Goal: Contribute content: Contribute content

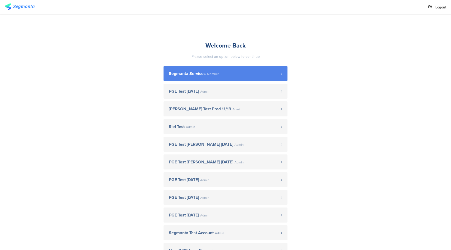
click at [198, 69] on link "Segmanta Services Member" at bounding box center [226, 73] width 124 height 15
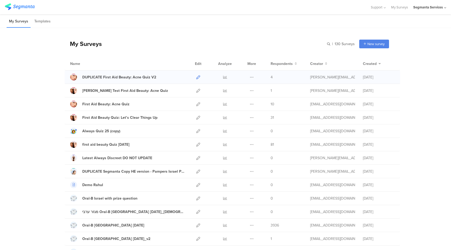
click at [199, 77] on icon at bounding box center [198, 77] width 4 height 4
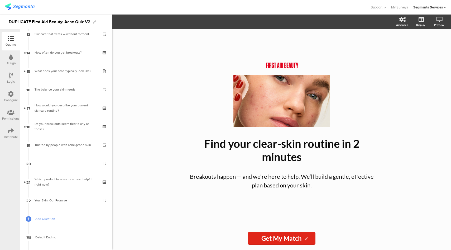
scroll to position [246, 0]
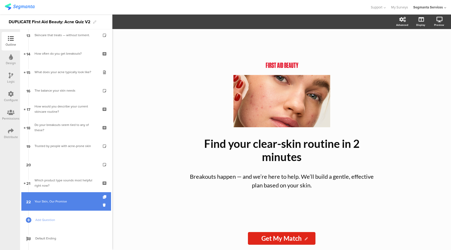
click at [70, 199] on div "Your Skin, Our Promise" at bounding box center [66, 201] width 63 height 5
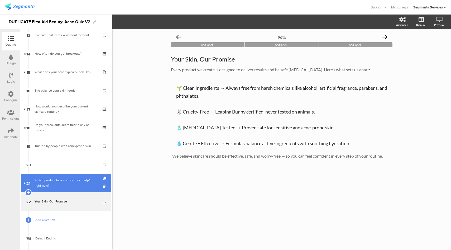
click at [70, 186] on div "Which product type sounds most helpful right now?" at bounding box center [66, 183] width 63 height 11
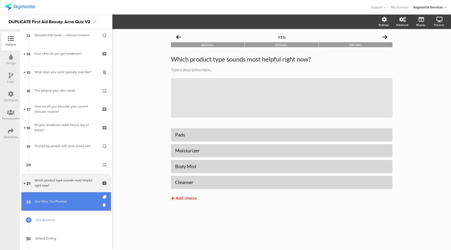
click at [68, 203] on div "Your Skin, Our Promise" at bounding box center [66, 201] width 63 height 5
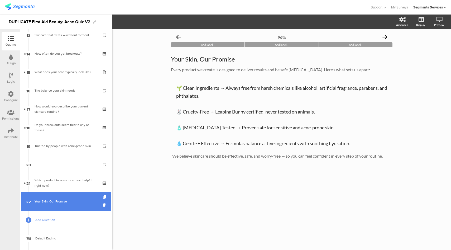
scroll to position [265, 0]
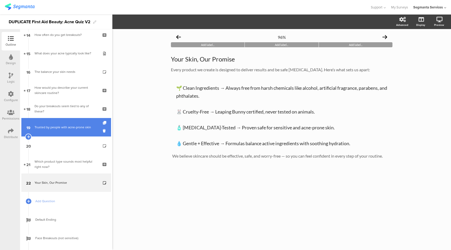
click at [65, 131] on link "19 Trusted by people with acne-prone skin" at bounding box center [66, 127] width 90 height 18
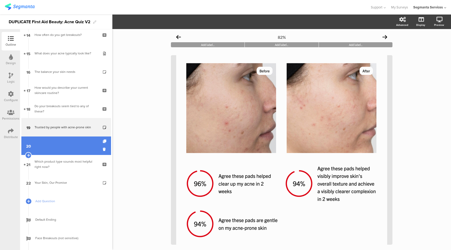
click at [64, 149] on link "20" at bounding box center [66, 145] width 90 height 18
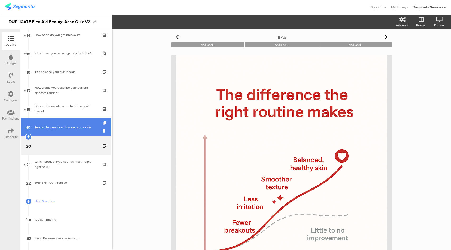
click at [64, 128] on div "Trusted by people with acne-prone skin" at bounding box center [66, 127] width 63 height 5
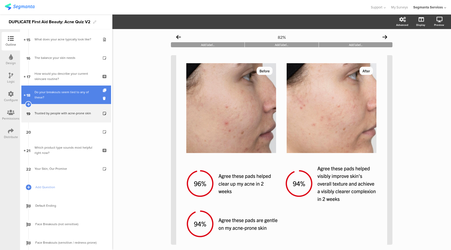
click at [64, 93] on div "Do your breakouts seem tied to any of these?" at bounding box center [66, 94] width 63 height 11
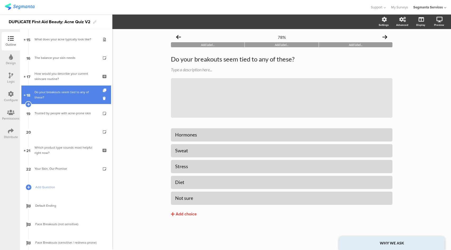
scroll to position [262, 0]
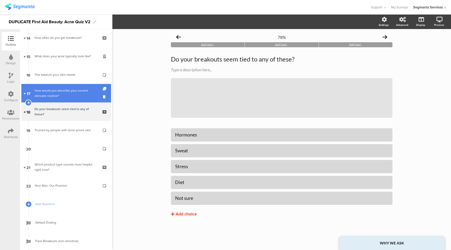
click at [60, 90] on div "How would you describe your current skincare routine?" at bounding box center [66, 93] width 63 height 11
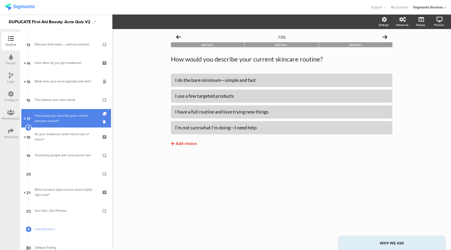
scroll to position [237, 0]
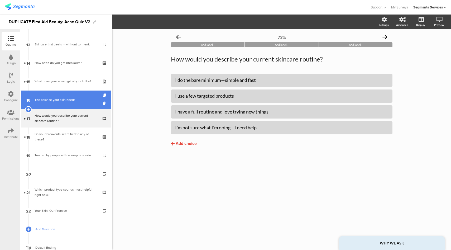
click at [52, 99] on div "The balance your skin needs" at bounding box center [66, 99] width 63 height 5
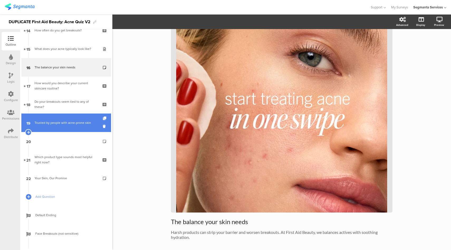
scroll to position [268, 0]
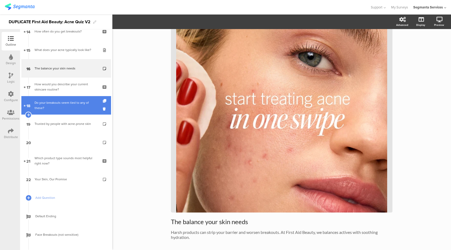
click at [50, 101] on link "18 Do your breakouts seem tied to any of these?" at bounding box center [66, 105] width 90 height 18
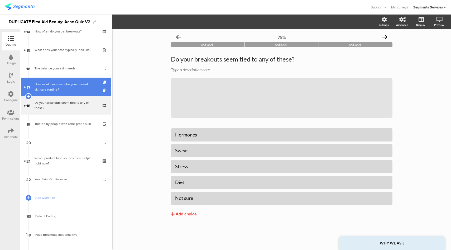
click at [58, 84] on div "How would you describe your current skincare routine?" at bounding box center [66, 87] width 63 height 11
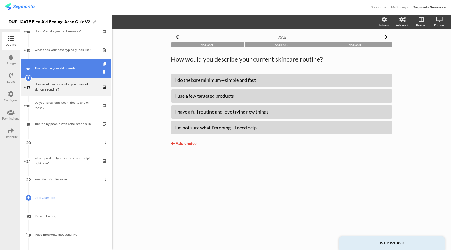
click at [67, 68] on div "The balance your skin needs" at bounding box center [66, 68] width 63 height 5
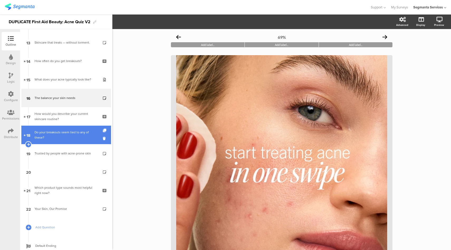
scroll to position [239, 0]
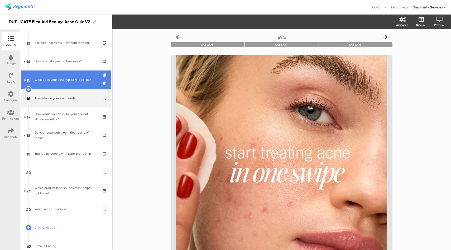
click at [74, 80] on div "What does your acne typically look like?" at bounding box center [66, 79] width 63 height 5
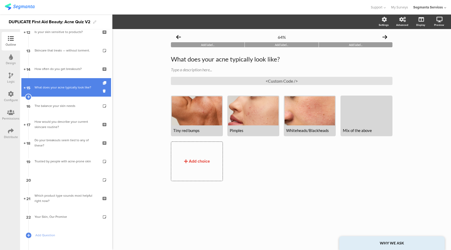
scroll to position [231, 0]
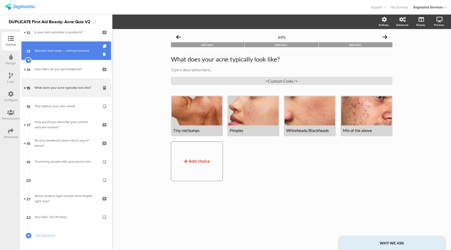
click at [74, 49] on div "Skincare that treats — without torment." at bounding box center [66, 50] width 63 height 5
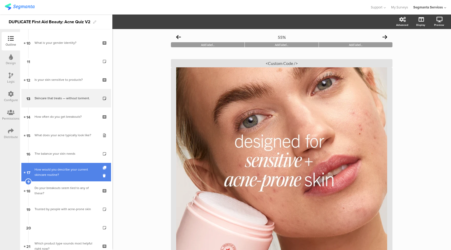
scroll to position [180, 0]
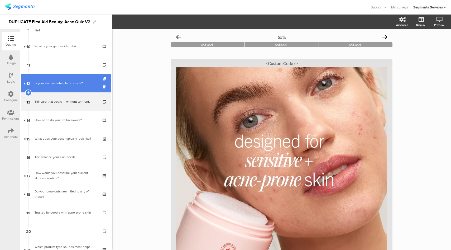
click at [66, 80] on link "12 Is your skin sensitive to products?" at bounding box center [66, 83] width 90 height 18
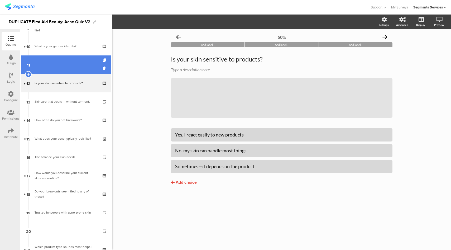
click at [65, 67] on link "11" at bounding box center [66, 64] width 90 height 18
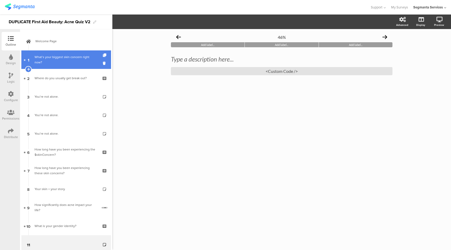
click at [53, 60] on div "What’s your biggest skin concern right now?" at bounding box center [66, 59] width 63 height 11
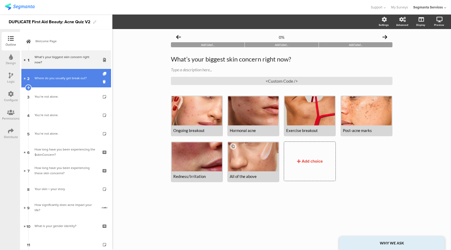
click at [71, 84] on link "2 Where do you usually get break out?" at bounding box center [66, 78] width 90 height 18
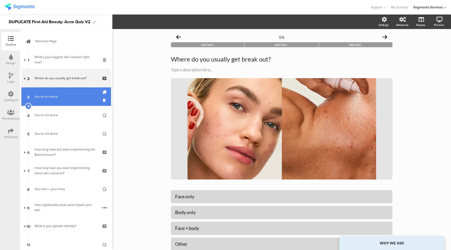
click at [73, 100] on link "3 You’re not alone." at bounding box center [66, 96] width 90 height 18
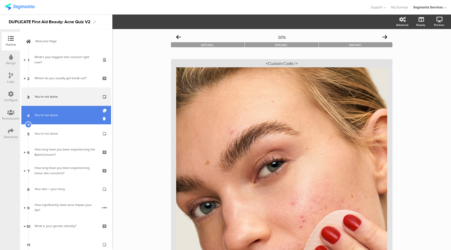
click at [68, 111] on link "4 You’re not alone." at bounding box center [66, 115] width 90 height 18
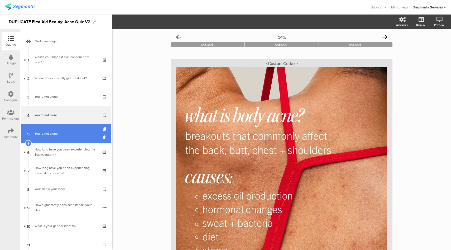
click at [74, 135] on div "You’re not alone." at bounding box center [66, 133] width 63 height 5
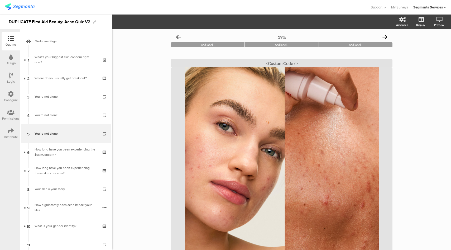
scroll to position [71, 0]
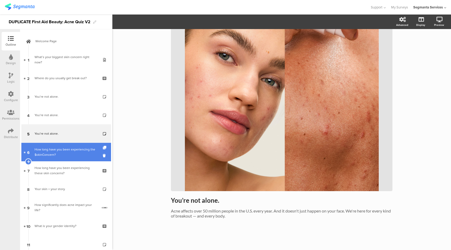
click at [60, 148] on div "How long have you been experiencing the $skinConcern?" at bounding box center [66, 152] width 63 height 11
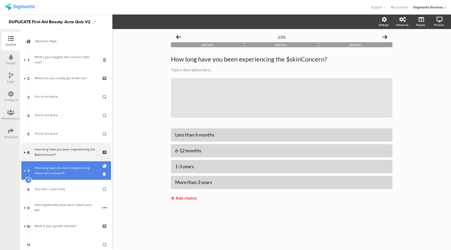
click at [63, 168] on div "How long have you been experiencing these skin concerns?" at bounding box center [66, 170] width 63 height 11
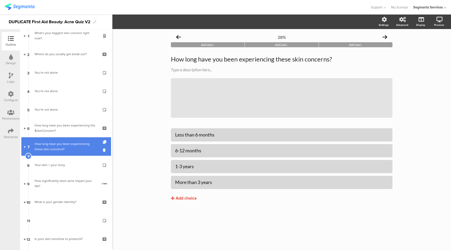
scroll to position [24, 0]
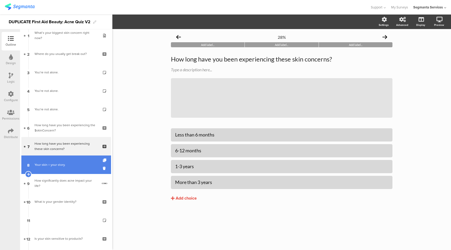
click at [60, 167] on div "Your skin = your story." at bounding box center [66, 164] width 63 height 5
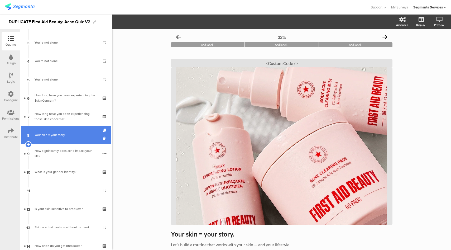
scroll to position [56, 0]
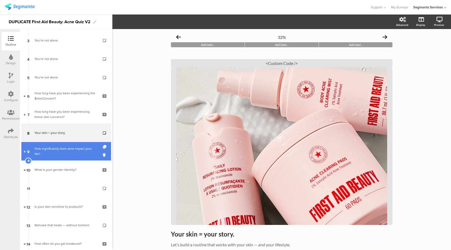
click at [66, 154] on link "9 How significantly does acne impact your life?" at bounding box center [66, 151] width 90 height 18
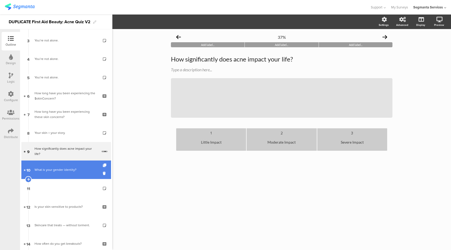
click at [65, 169] on div "What is your gender identity?" at bounding box center [66, 169] width 63 height 5
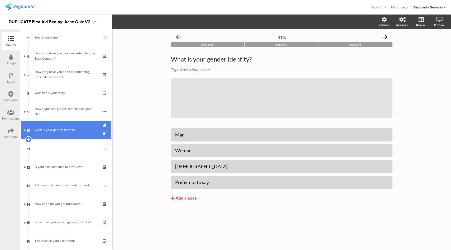
scroll to position [97, 0]
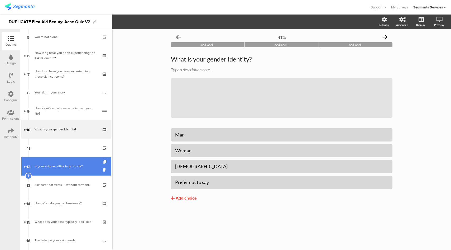
click at [65, 163] on link "12 Is your skin sensitive to products?" at bounding box center [66, 166] width 90 height 18
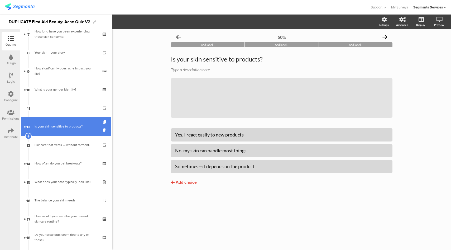
scroll to position [139, 0]
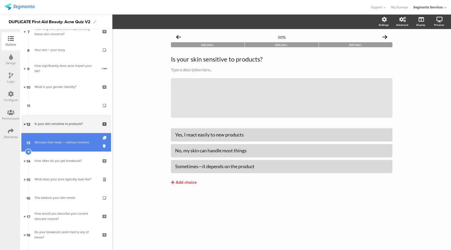
click at [65, 141] on div "Skincare that treats — without torment." at bounding box center [66, 142] width 63 height 5
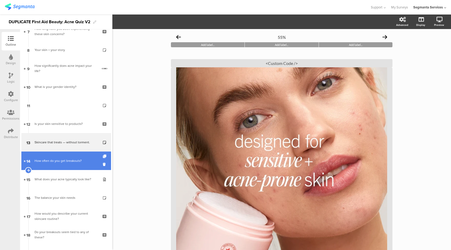
click at [61, 166] on link "14 How often do you get breakouts?" at bounding box center [66, 161] width 90 height 18
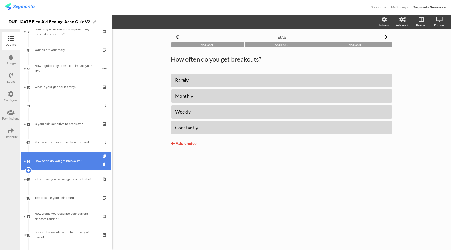
scroll to position [159, 0]
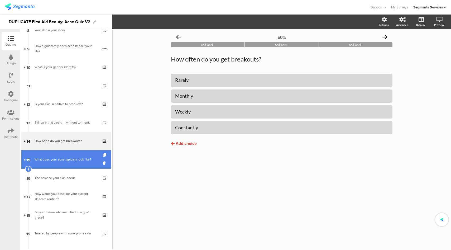
click at [57, 164] on link "15 What does your acne typically look like?" at bounding box center [66, 159] width 90 height 18
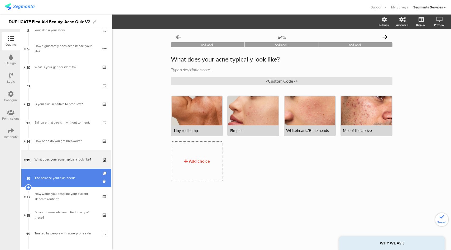
click at [58, 183] on link "16 The balance your skin needs" at bounding box center [66, 178] width 90 height 18
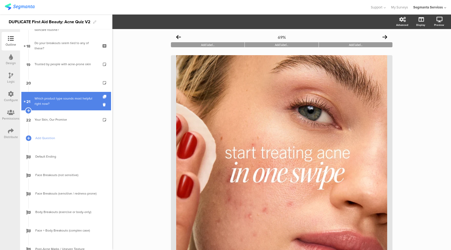
scroll to position [329, 0]
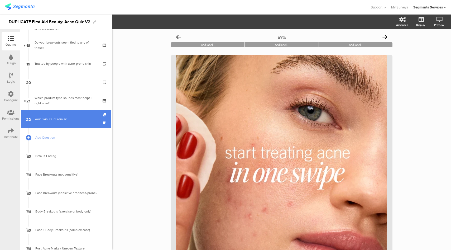
click at [67, 116] on link "22 Your Skin, Our Promise" at bounding box center [66, 119] width 90 height 18
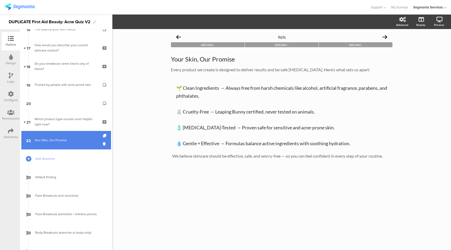
scroll to position [303, 0]
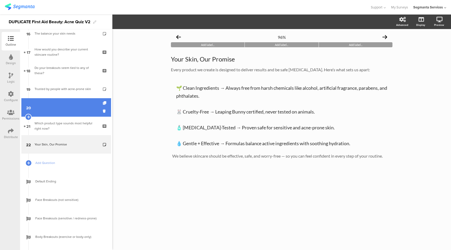
click at [62, 110] on link "20" at bounding box center [66, 107] width 90 height 18
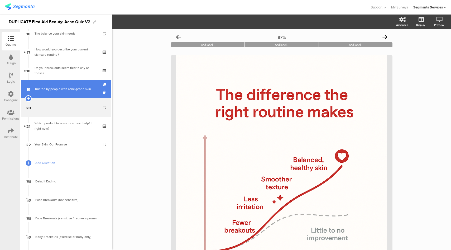
click at [68, 98] on link "19 Trusted by people with acne-prone skin" at bounding box center [66, 89] width 90 height 18
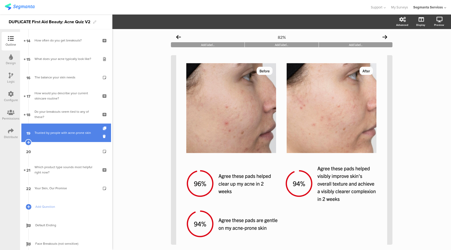
scroll to position [259, 0]
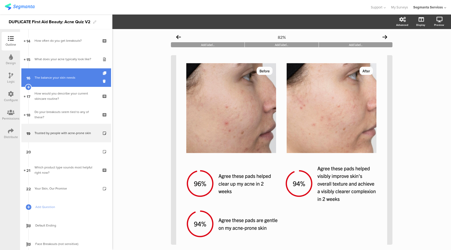
click at [52, 80] on div "The balance your skin needs" at bounding box center [66, 77] width 63 height 5
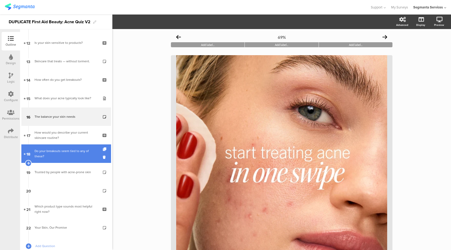
scroll to position [205, 0]
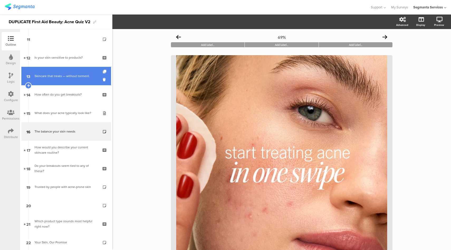
click at [57, 82] on link "13 Skincare that treats — without torment." at bounding box center [66, 76] width 90 height 18
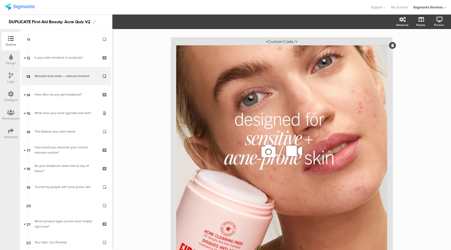
scroll to position [21, 0]
click at [267, 153] on icon at bounding box center [269, 152] width 18 height 18
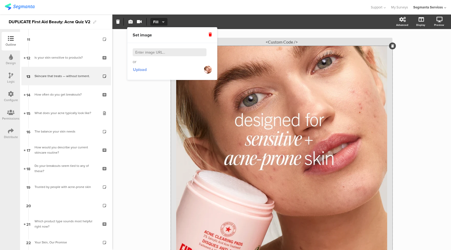
click at [143, 71] on span "Upload" at bounding box center [140, 70] width 14 height 6
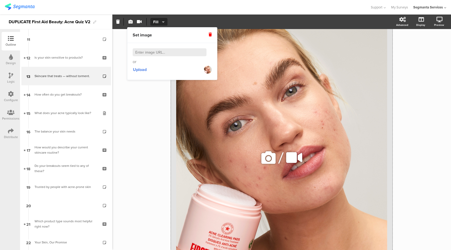
scroll to position [189, 0]
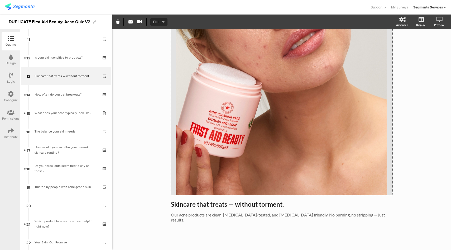
click at [155, 168] on div "55% Add label... Add label... Add label... Skincare that treats — without torme…" at bounding box center [281, 47] width 339 height 414
click at [419, 49] on icon at bounding box center [421, 47] width 6 height 5
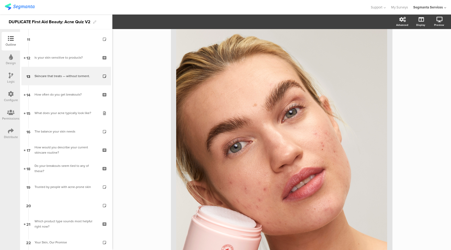
scroll to position [34, 0]
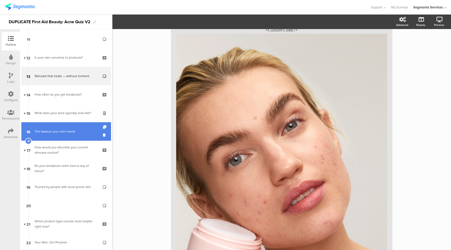
click at [55, 138] on link "16 The balance your skin needs" at bounding box center [66, 131] width 90 height 18
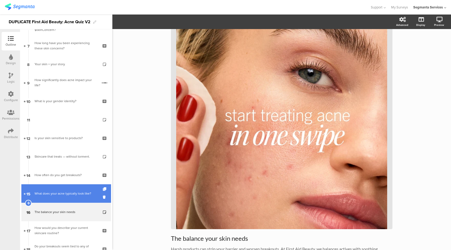
scroll to position [125, 0]
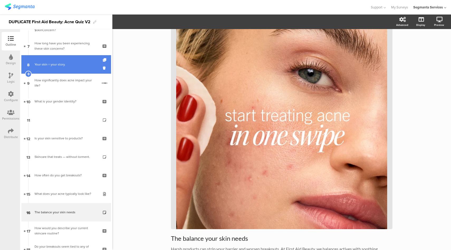
click at [66, 63] on div "Your skin = your story." at bounding box center [66, 64] width 63 height 5
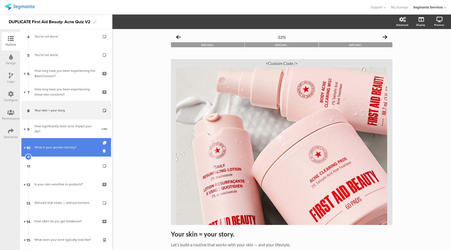
scroll to position [78, 0]
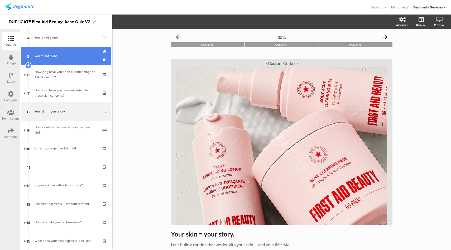
click at [60, 58] on div "You’re not alone." at bounding box center [66, 55] width 63 height 5
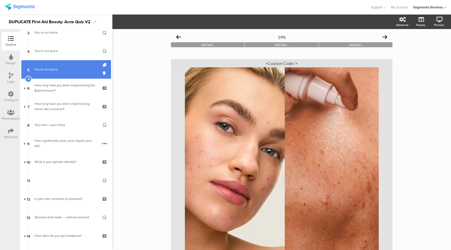
scroll to position [52, 0]
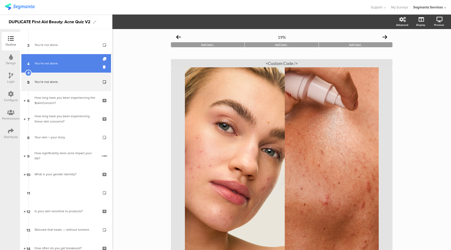
click at [51, 64] on div "You’re not alone." at bounding box center [66, 63] width 63 height 5
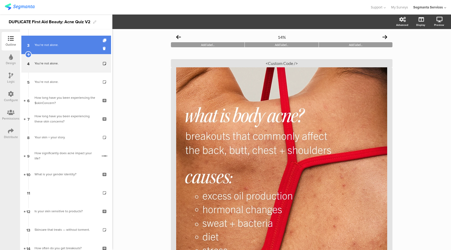
click at [52, 49] on link "3 You’re not alone." at bounding box center [66, 45] width 90 height 18
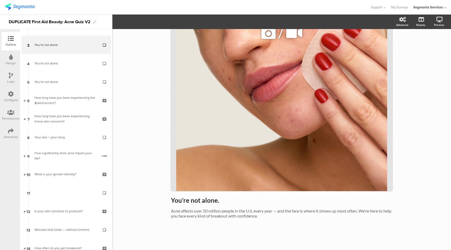
scroll to position [50, 0]
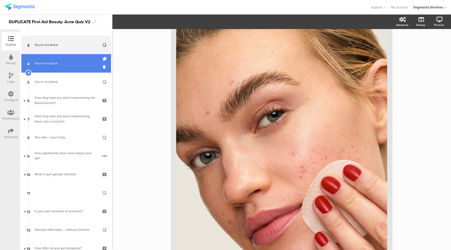
click at [67, 67] on link "4 You’re not alone." at bounding box center [66, 63] width 90 height 18
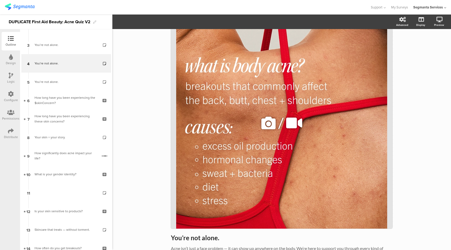
click at [269, 125] on icon at bounding box center [269, 123] width 18 height 18
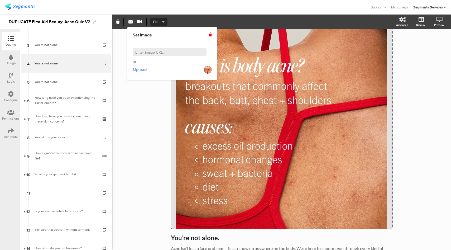
click at [144, 69] on span "Upload" at bounding box center [140, 70] width 14 height 6
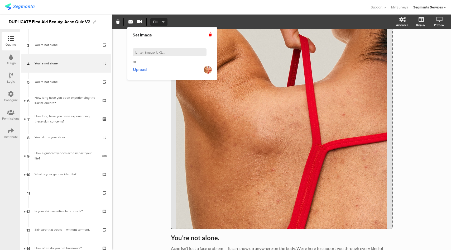
click at [207, 70] on img at bounding box center [208, 70] width 8 height 8
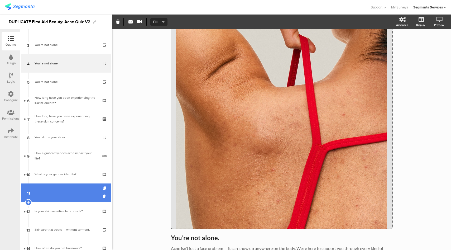
click at [61, 188] on link "11" at bounding box center [66, 192] width 90 height 18
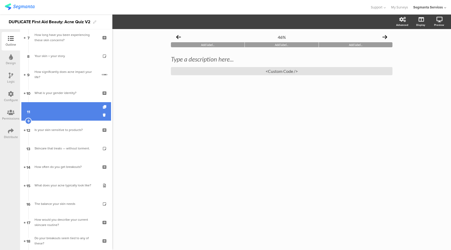
scroll to position [134, 0]
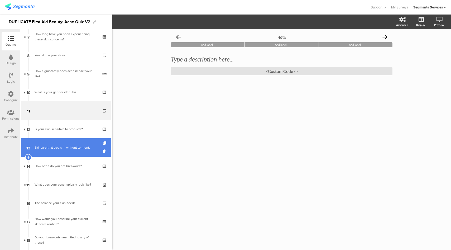
click at [62, 150] on div "Skincare that treats — without torment." at bounding box center [66, 147] width 63 height 5
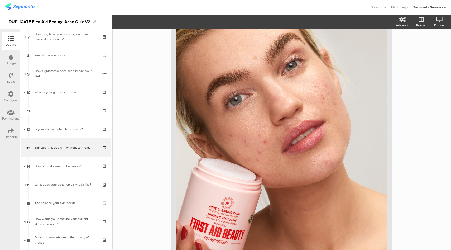
scroll to position [160, 0]
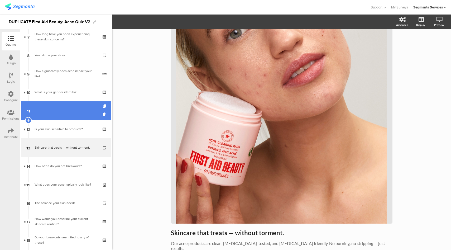
click at [59, 110] on link "11" at bounding box center [66, 110] width 90 height 18
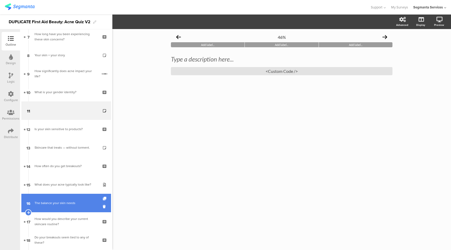
click at [59, 198] on link "16 The balance your skin needs" at bounding box center [66, 203] width 90 height 18
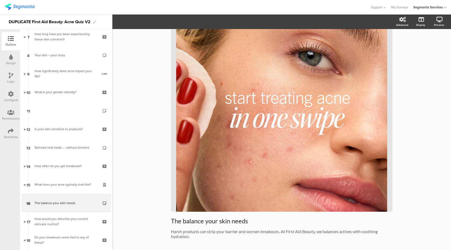
scroll to position [55, 0]
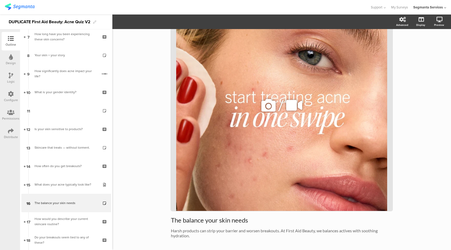
click at [266, 104] on icon at bounding box center [269, 105] width 18 height 18
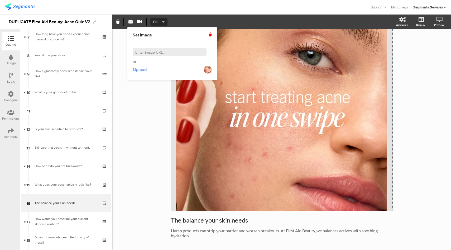
click at [143, 69] on span "Upload" at bounding box center [140, 70] width 14 height 6
click at [142, 71] on span "Upload" at bounding box center [140, 70] width 14 height 6
click at [143, 70] on span "Upload" at bounding box center [140, 70] width 14 height 6
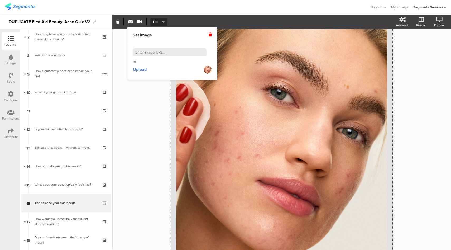
click at [324, 5] on div at bounding box center [185, 7] width 361 height 9
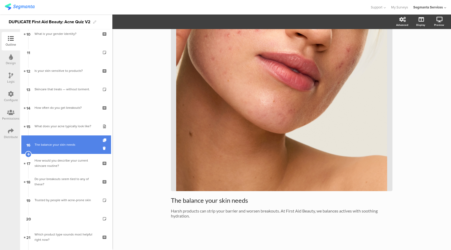
scroll to position [194, 0]
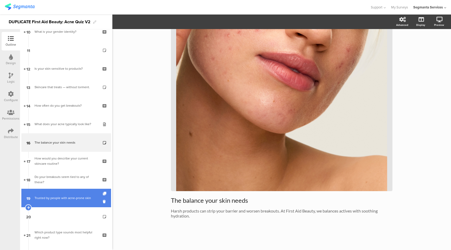
click at [58, 200] on div "Trusted by people with acne-prone skin" at bounding box center [66, 197] width 63 height 5
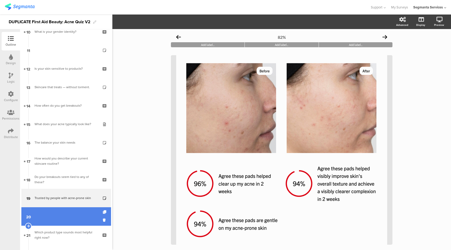
click at [59, 216] on link "20" at bounding box center [66, 216] width 90 height 18
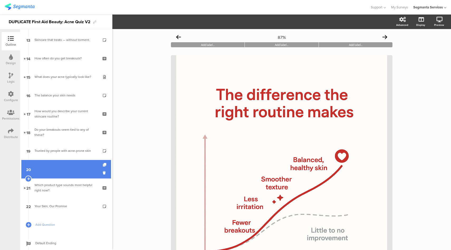
scroll to position [242, 0]
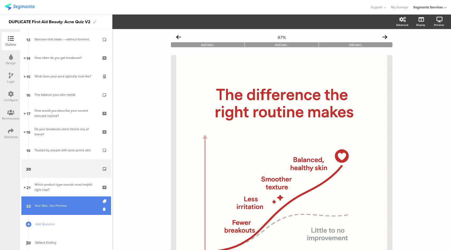
click at [59, 207] on div "Your Skin, Our Promise" at bounding box center [66, 205] width 63 height 5
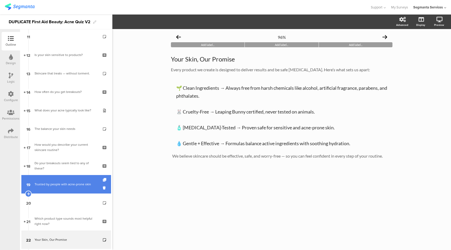
scroll to position [208, 0]
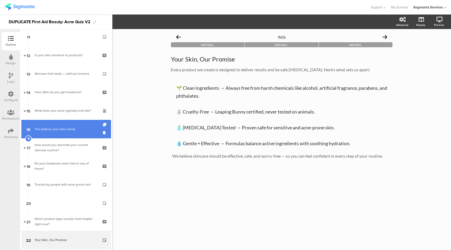
click at [54, 128] on div "The balance your skin needs" at bounding box center [66, 128] width 63 height 5
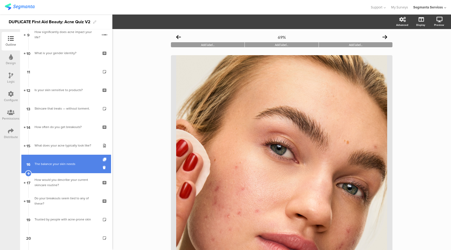
scroll to position [172, 0]
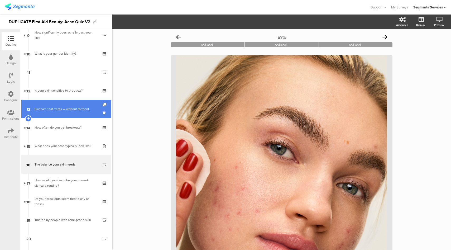
click at [50, 107] on div "Skincare that treats — without torment." at bounding box center [66, 108] width 63 height 5
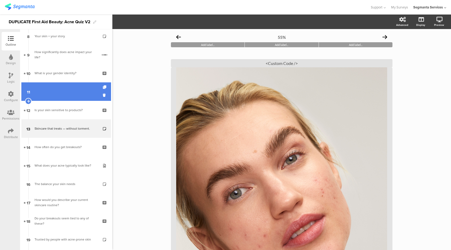
click at [52, 89] on link "11" at bounding box center [66, 91] width 90 height 18
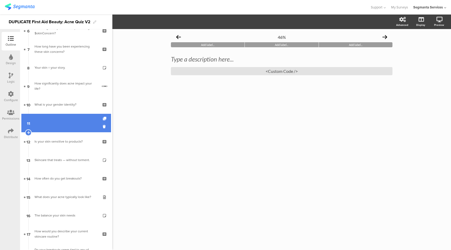
scroll to position [117, 0]
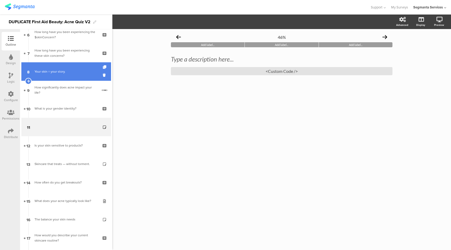
click at [46, 72] on div "Your skin = your story." at bounding box center [66, 71] width 63 height 5
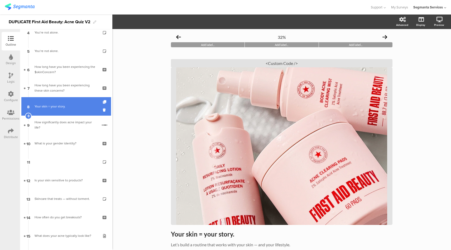
scroll to position [80, 0]
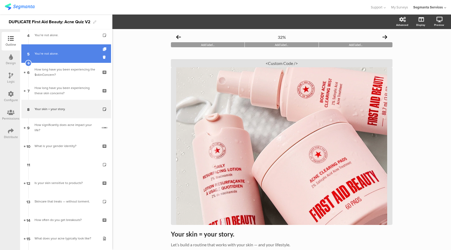
click at [49, 53] on div "You’re not alone." at bounding box center [66, 53] width 63 height 5
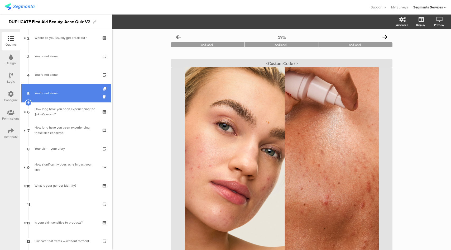
scroll to position [37, 0]
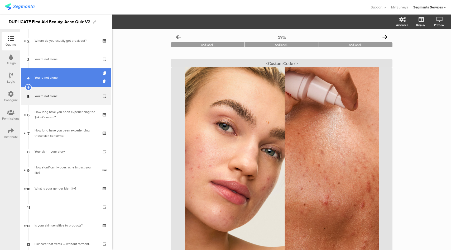
click at [47, 74] on link "4 You’re not alone." at bounding box center [66, 77] width 90 height 18
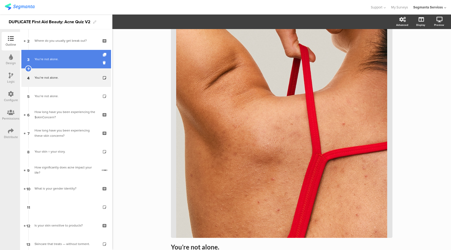
scroll to position [29, 0]
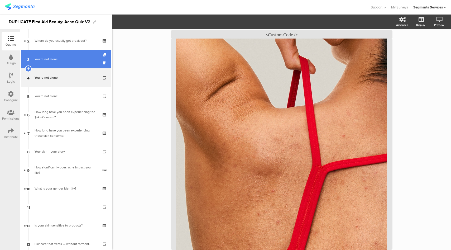
click at [38, 64] on link "3 You’re not alone." at bounding box center [66, 59] width 90 height 18
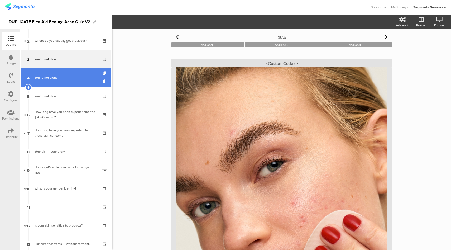
click at [72, 76] on div "You’re not alone." at bounding box center [66, 77] width 63 height 5
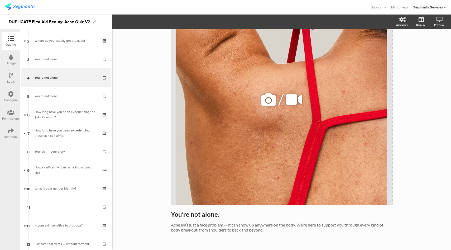
scroll to position [75, 0]
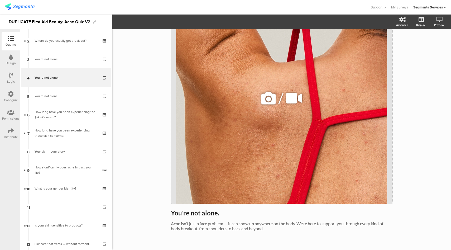
click at [267, 96] on icon at bounding box center [269, 98] width 18 height 18
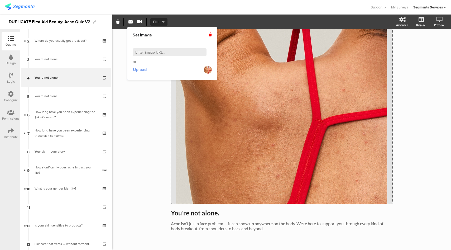
click at [142, 70] on span "Upload" at bounding box center [140, 70] width 14 height 6
click at [141, 68] on span "Upload" at bounding box center [140, 70] width 14 height 6
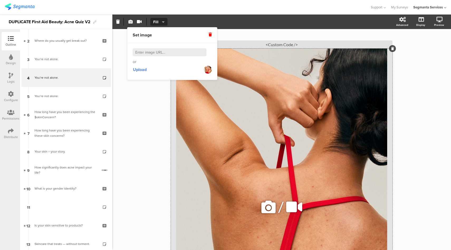
scroll to position [0, 0]
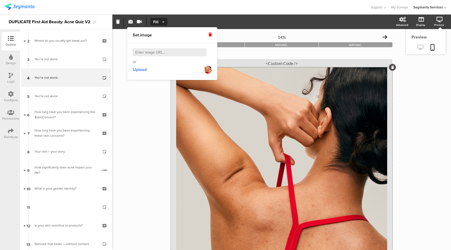
click at [419, 47] on icon at bounding box center [421, 47] width 6 height 5
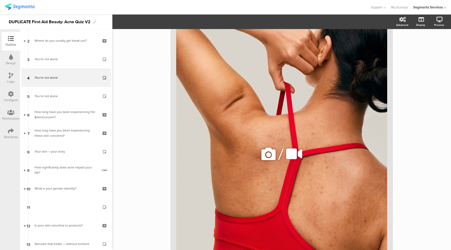
scroll to position [193, 0]
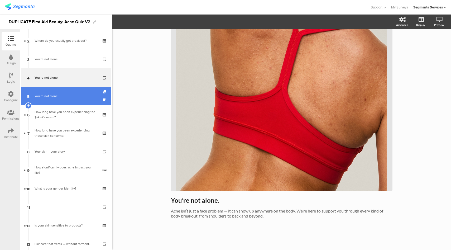
click at [65, 95] on div "You’re not alone." at bounding box center [66, 95] width 63 height 5
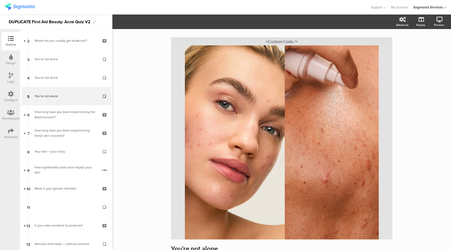
scroll to position [20, 0]
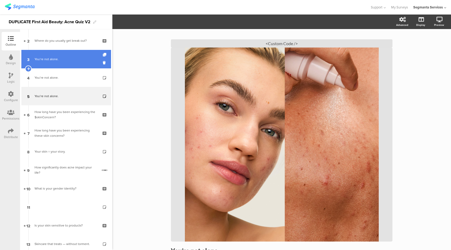
click at [84, 60] on div "You’re not alone." at bounding box center [66, 58] width 63 height 5
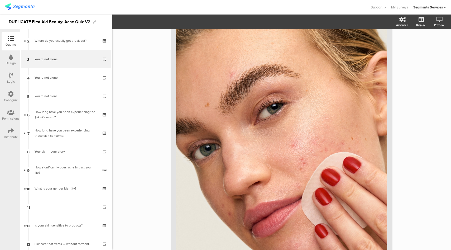
scroll to position [163, 0]
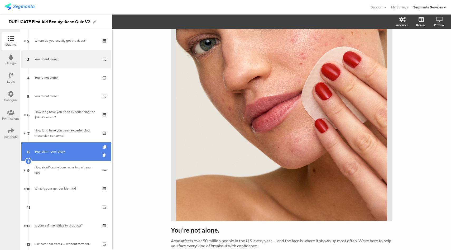
click at [61, 153] on div "Your skin = your story." at bounding box center [66, 151] width 63 height 5
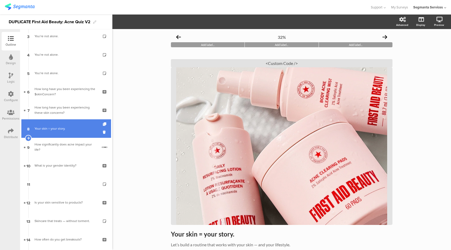
scroll to position [67, 0]
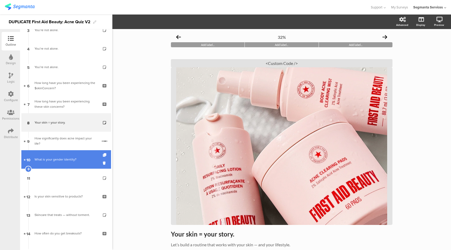
click at [65, 165] on link "10 What is your gender identity?" at bounding box center [66, 159] width 90 height 18
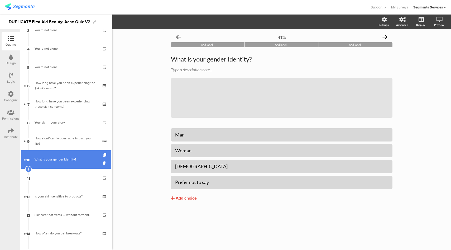
scroll to position [85, 0]
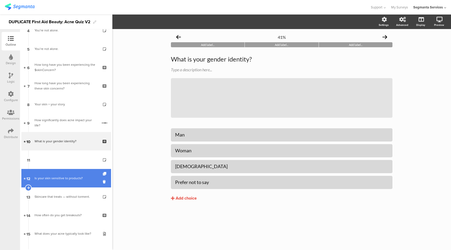
click at [64, 183] on link "12 Is your skin sensitive to products?" at bounding box center [66, 178] width 90 height 18
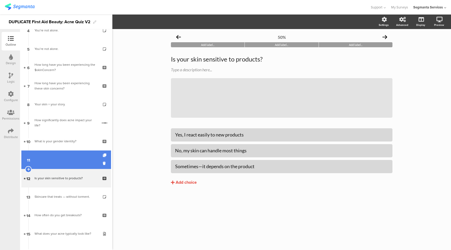
click at [64, 164] on link "11" at bounding box center [66, 159] width 90 height 18
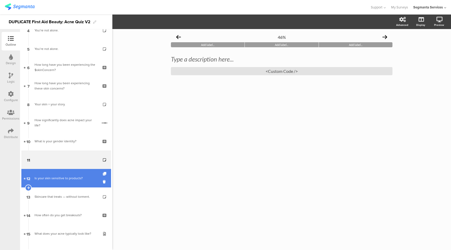
scroll to position [108, 0]
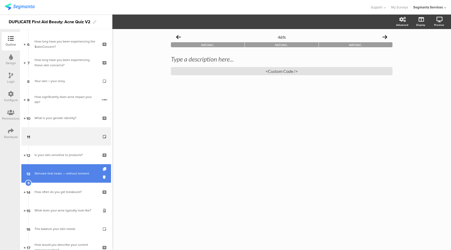
click at [64, 174] on div "Skincare that treats — without torment." at bounding box center [66, 173] width 63 height 5
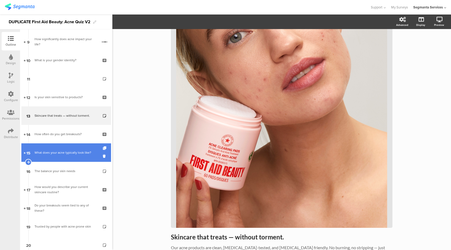
scroll to position [176, 0]
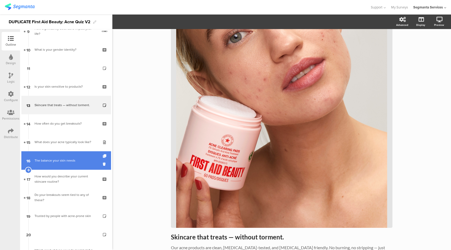
click at [68, 159] on div "The balance your skin needs" at bounding box center [66, 160] width 63 height 5
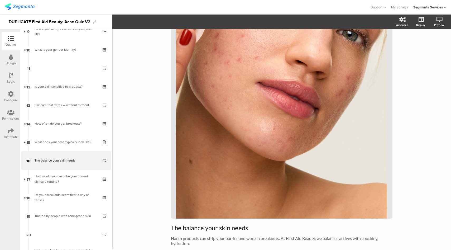
scroll to position [181, 0]
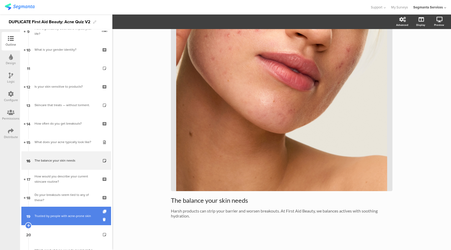
click at [57, 215] on div "Trusted by people with acne-prone skin" at bounding box center [66, 215] width 63 height 5
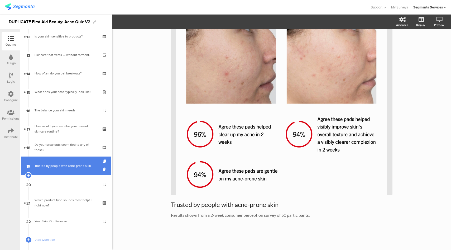
scroll to position [231, 0]
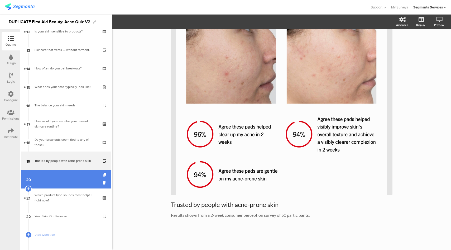
click at [62, 182] on link "20" at bounding box center [66, 179] width 90 height 18
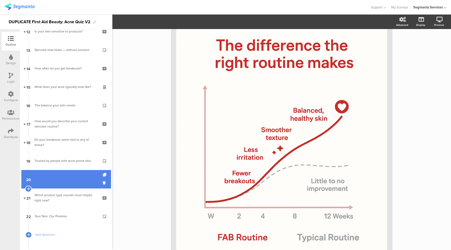
scroll to position [272, 0]
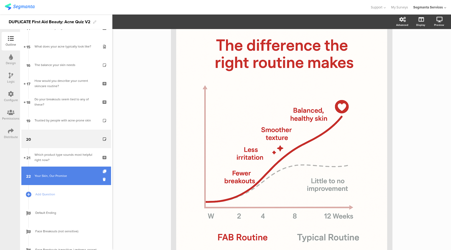
click at [76, 179] on link "22 Your Skin, Our Promise" at bounding box center [66, 176] width 90 height 18
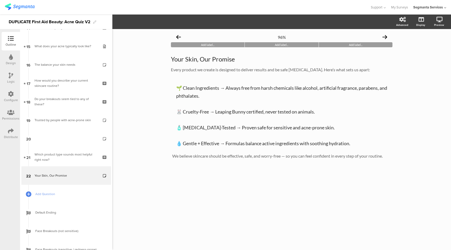
scroll to position [281, 0]
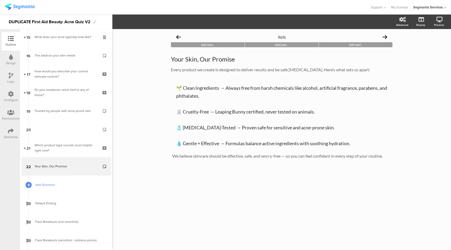
click at [29, 182] on div at bounding box center [28, 184] width 7 height 7
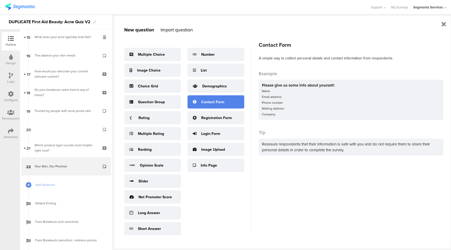
click at [209, 108] on div "Contact Form" at bounding box center [216, 101] width 57 height 13
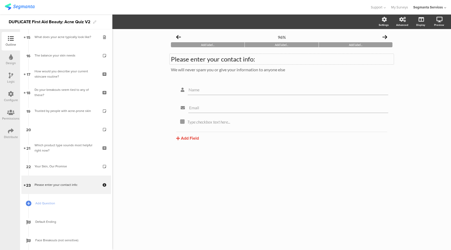
click at [204, 56] on div "Please enter your contact info: Please enter your contact info:" at bounding box center [282, 59] width 224 height 11
click at [245, 71] on div "We will never spam you or give your information to anyone else We will never sp…" at bounding box center [282, 70] width 224 height 8
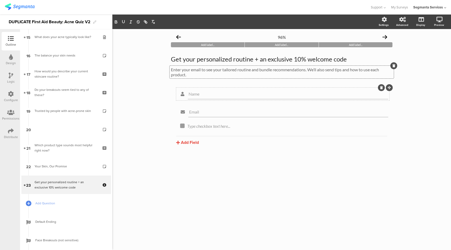
click at [384, 90] on div at bounding box center [385, 87] width 16 height 7
click at [382, 87] on icon at bounding box center [381, 87] width 3 height 3
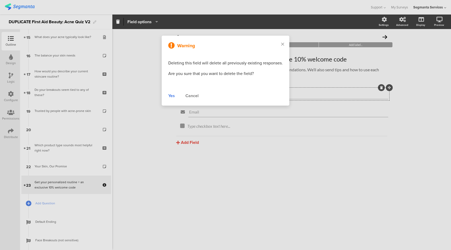
click at [172, 95] on div "Yes" at bounding box center [171, 96] width 7 height 6
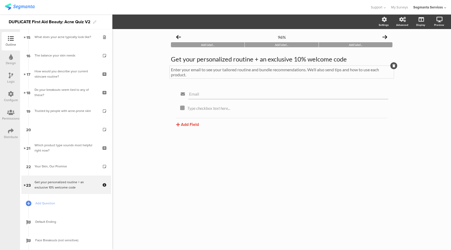
click at [311, 77] on div "Enter your email to see your tailored routine and bundle recommendations. We’ll…" at bounding box center [282, 72] width 224 height 13
drag, startPoint x: 312, startPoint y: 74, endPoint x: 310, endPoint y: 70, distance: 4.8
click at [310, 70] on p "Enter your email to see your tailored routine and bundle recommendations. We’ll…" at bounding box center [282, 72] width 222 height 10
click at [379, 101] on icon at bounding box center [379, 101] width 3 height 3
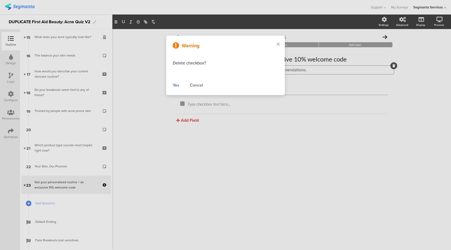
click at [174, 85] on div "Yes" at bounding box center [176, 85] width 7 height 6
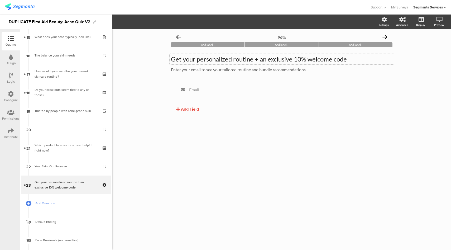
click at [209, 63] on div "Get your personalized routine + an exclusive 10% welcome code Get your personal…" at bounding box center [282, 59] width 224 height 11
click at [208, 61] on p "Get your personalized routine + an exclusive 10% welcome code" at bounding box center [282, 59] width 222 height 8
click at [251, 72] on div "Enter your email to see your tailored routine and bundle recommendations. Enter…" at bounding box center [282, 70] width 224 height 8
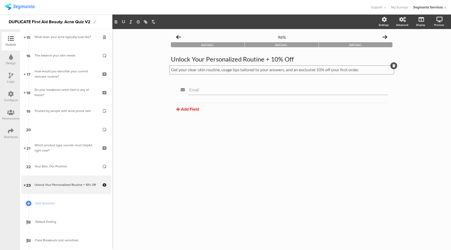
click at [186, 108] on button "Add Field" at bounding box center [187, 109] width 23 height 6
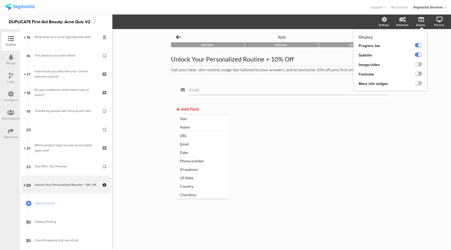
click at [420, 73] on label at bounding box center [418, 74] width 7 height 4
click at [0, 0] on input "checkbox" at bounding box center [0, 0] width 0 height 0
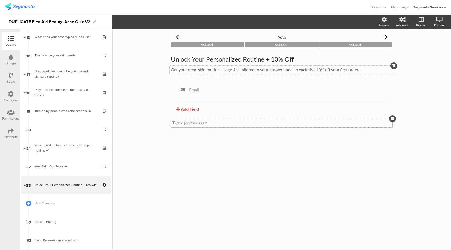
click at [196, 123] on div "Type a footnote here..." at bounding box center [282, 123] width 222 height 8
click at [203, 152] on div "96% Add label... Add label... Add label... Unlock Your Personalized Routine + 1…" at bounding box center [282, 91] width 232 height 125
click at [419, 46] on icon at bounding box center [421, 47] width 6 height 5
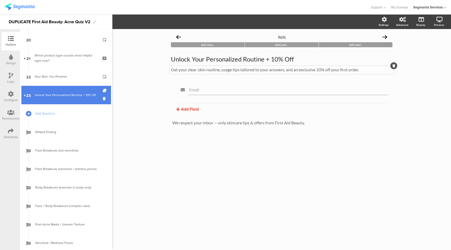
scroll to position [385, 0]
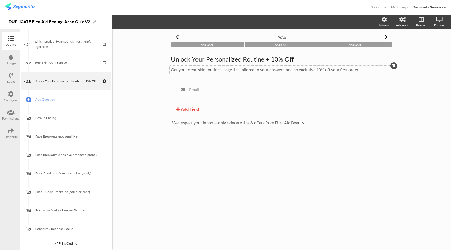
click at [6, 135] on div "Distribute" at bounding box center [11, 137] width 14 height 5
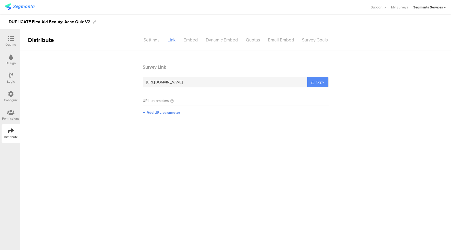
click at [318, 83] on span "Copy" at bounding box center [320, 82] width 8 height 6
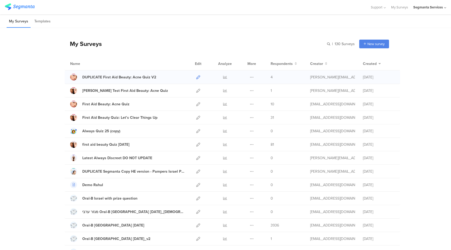
click at [199, 78] on icon at bounding box center [198, 77] width 4 height 4
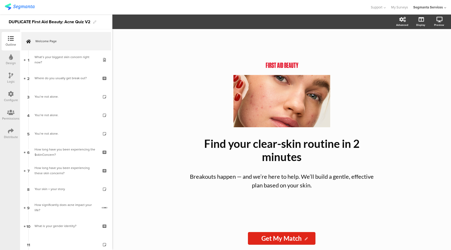
click at [10, 95] on icon at bounding box center [11, 94] width 6 height 6
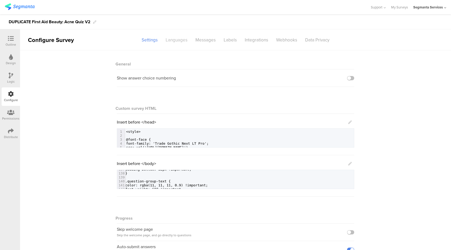
click at [176, 41] on div "Languages" at bounding box center [177, 39] width 30 height 9
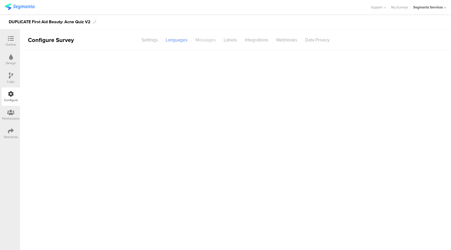
click at [210, 41] on div "Messages" at bounding box center [206, 39] width 28 height 9
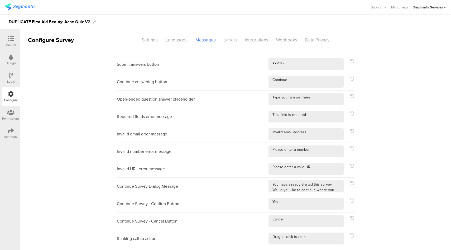
click at [229, 41] on div "Labels" at bounding box center [230, 39] width 21 height 9
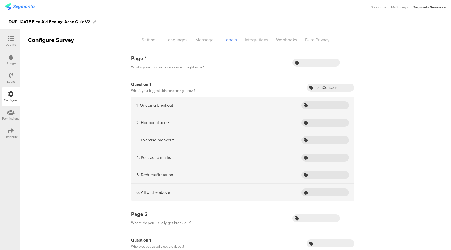
click at [266, 43] on div "Integrations" at bounding box center [256, 39] width 31 height 9
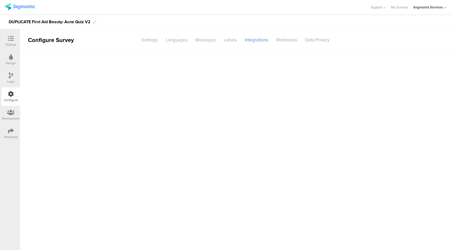
click at [10, 137] on div "Distribute" at bounding box center [11, 137] width 14 height 5
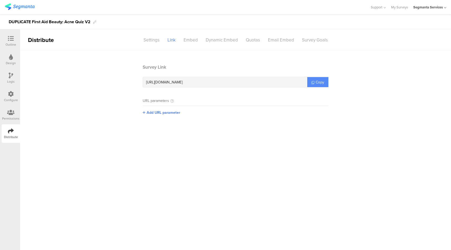
click at [313, 81] on icon at bounding box center [313, 82] width 3 height 3
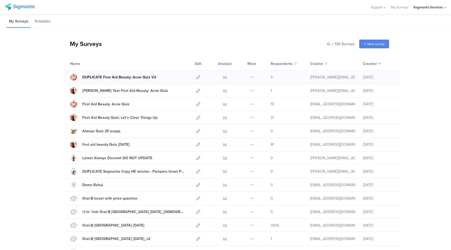
click at [126, 77] on div "DUPLICATE First Aid Beauty: Acne Quiz V2" at bounding box center [119, 77] width 74 height 6
click at [198, 77] on icon at bounding box center [198, 77] width 4 height 4
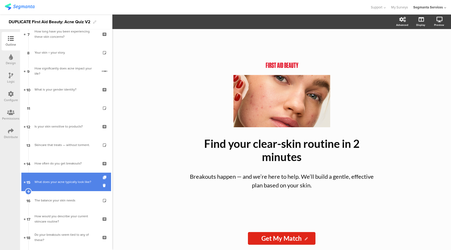
scroll to position [137, 0]
click at [66, 183] on div "What does your acne typically look like?" at bounding box center [66, 181] width 63 height 5
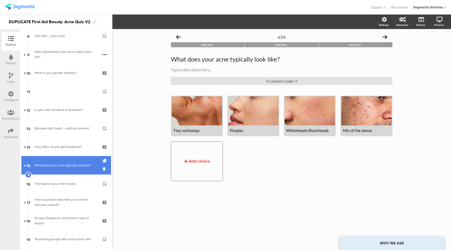
scroll to position [154, 0]
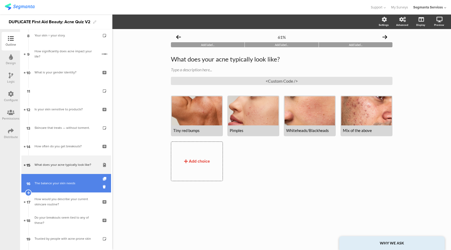
click at [63, 184] on div "The balance your skin needs" at bounding box center [66, 183] width 63 height 5
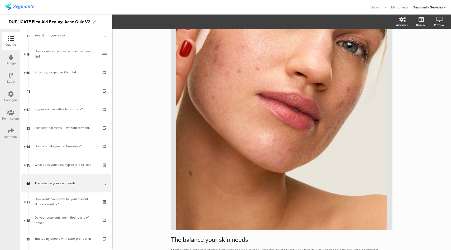
scroll to position [181, 0]
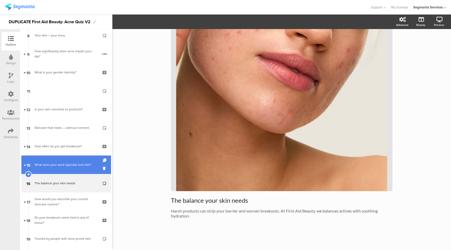
click at [52, 172] on link "15 What does your acne typically look like?" at bounding box center [66, 164] width 90 height 18
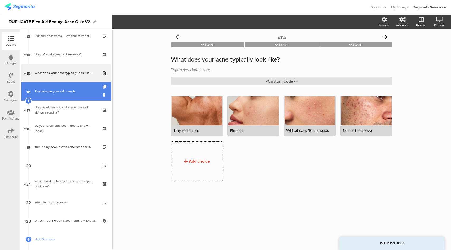
scroll to position [246, 0]
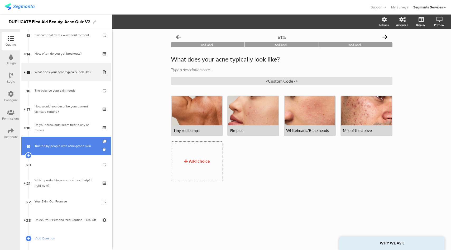
click at [79, 150] on link "19 Trusted by people with acne-prone skin" at bounding box center [66, 146] width 90 height 18
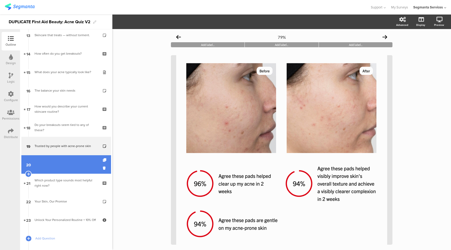
click at [69, 162] on link "20" at bounding box center [66, 164] width 90 height 18
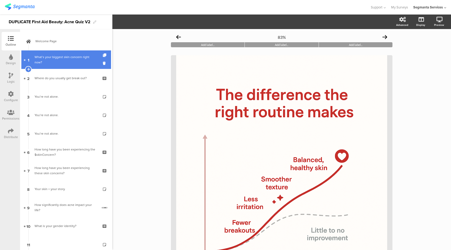
click at [61, 60] on div "What’s your biggest skin concern right now?" at bounding box center [66, 59] width 63 height 11
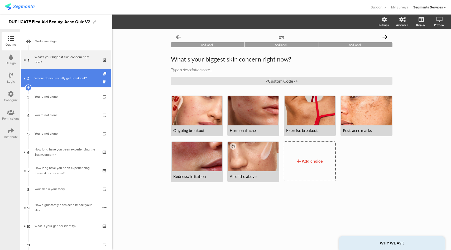
click at [61, 76] on div "Where do you usually get break out?" at bounding box center [66, 77] width 63 height 5
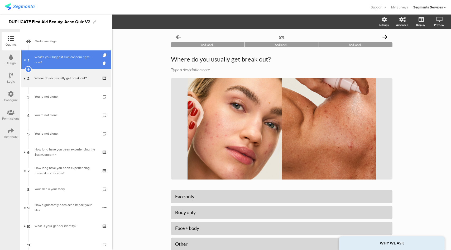
click at [76, 59] on div "What’s your biggest skin concern right now?" at bounding box center [66, 59] width 63 height 11
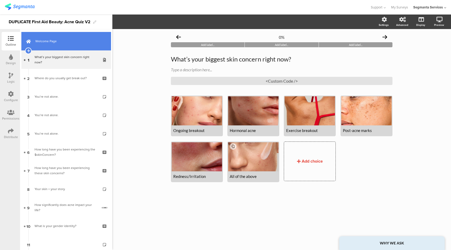
click at [77, 40] on span "Welcome Page" at bounding box center [69, 41] width 68 height 5
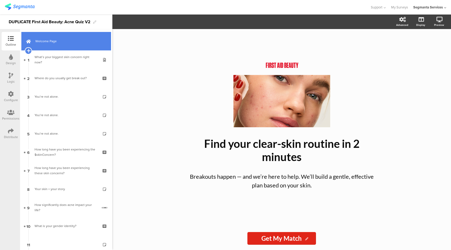
click at [29, 51] on icon at bounding box center [28, 50] width 3 height 5
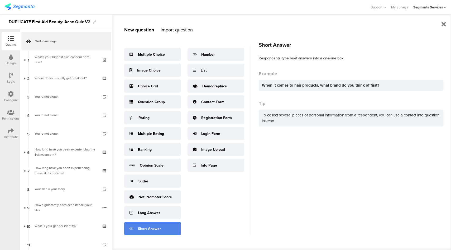
click at [143, 227] on div "Short Answer" at bounding box center [149, 229] width 23 height 6
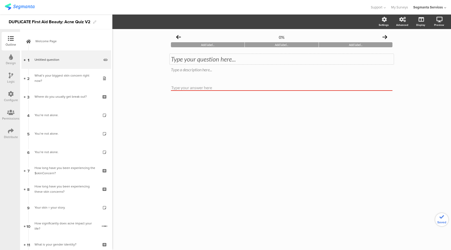
click at [204, 61] on div "Type your question here..." at bounding box center [282, 59] width 224 height 11
click at [200, 88] on input "text" at bounding box center [282, 88] width 222 height 6
click at [187, 87] on input "text" at bounding box center [282, 88] width 222 height 6
click at [191, 69] on div "Type a description here..." at bounding box center [282, 70] width 224 height 8
click at [148, 83] on div "0% Add label... Add label... Add label... Let’s get to know you! What’s your fi…" at bounding box center [281, 139] width 339 height 221
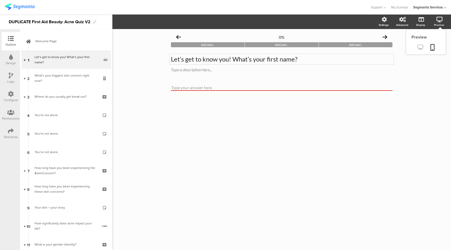
click at [422, 46] on icon at bounding box center [421, 47] width 6 height 5
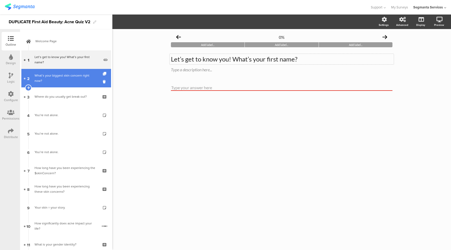
click at [67, 78] on div "What’s your biggest skin concern right now?" at bounding box center [66, 78] width 63 height 11
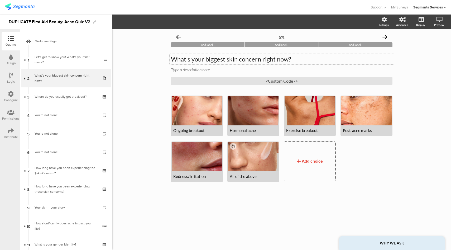
click at [171, 59] on div "What’s your biggest skin concern right now? What’s your biggest skin concern ri…" at bounding box center [282, 59] width 224 height 11
click at [11, 96] on icon at bounding box center [11, 94] width 6 height 6
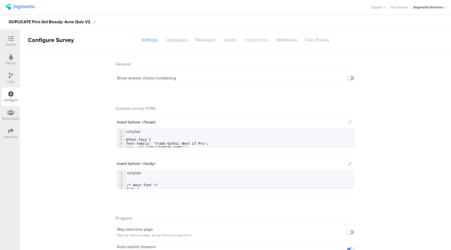
click at [261, 44] on div "Integrations" at bounding box center [256, 39] width 31 height 9
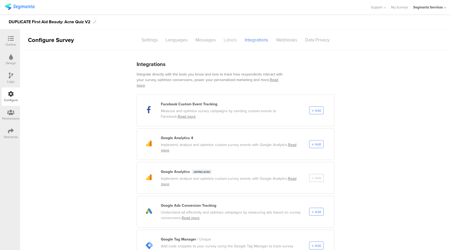
click at [231, 40] on div "Labels" at bounding box center [230, 39] width 21 height 9
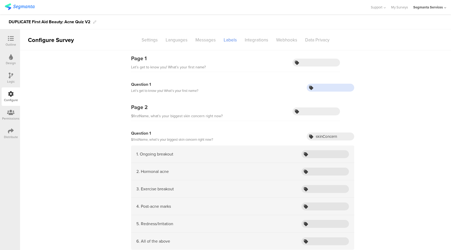
click at [325, 87] on input "text" at bounding box center [331, 88] width 48 height 8
type input "firstName"
click at [8, 41] on icon at bounding box center [11, 39] width 6 height 6
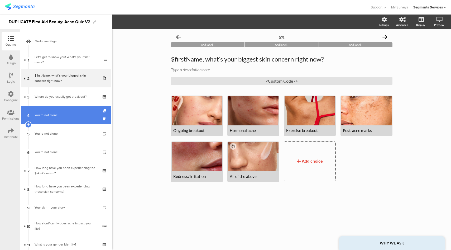
click at [75, 116] on div "You’re not alone." at bounding box center [66, 114] width 63 height 5
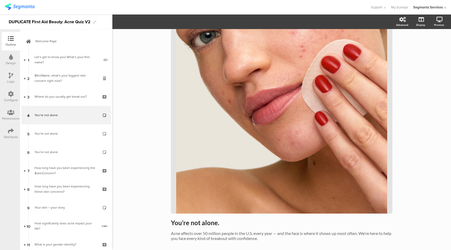
scroll to position [193, 0]
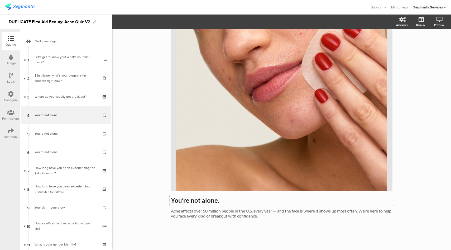
click at [217, 201] on div "You’re not alone. You’re not alone. Acne affects over 50 million people in the …" at bounding box center [282, 40] width 222 height 367
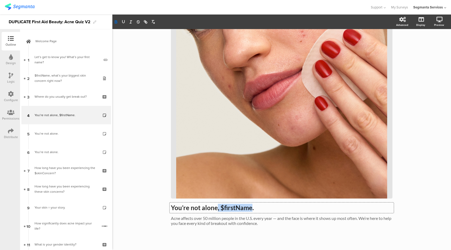
drag, startPoint x: 251, startPoint y: 207, endPoint x: 216, endPoint y: 207, distance: 35.1
click at [216, 207] on strong "You’re not alone, $firstName." at bounding box center [212, 208] width 83 height 8
copy strong ", $firstName"
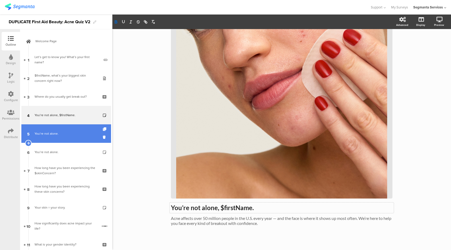
click at [70, 131] on div "You’re not alone." at bounding box center [66, 133] width 63 height 5
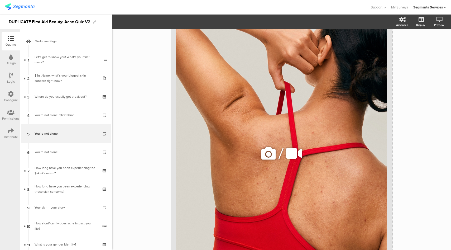
scroll to position [193, 0]
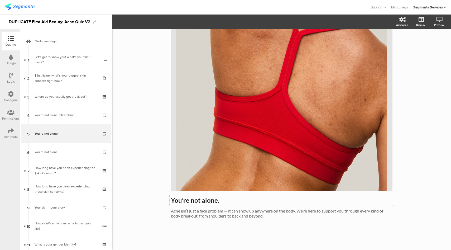
click at [218, 201] on div "You’re not alone. You’re not alone. Acne isn’t just a face problem — it can sho…" at bounding box center [282, 40] width 222 height 367
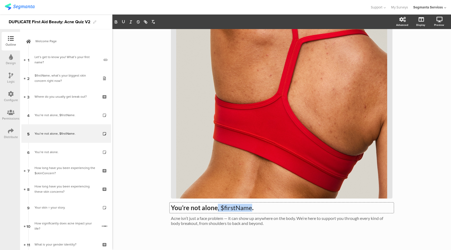
drag, startPoint x: 252, startPoint y: 208, endPoint x: 216, endPoint y: 208, distance: 35.6
click at [216, 208] on p "You’re not alone , $firstName ." at bounding box center [282, 208] width 222 height 8
click at [116, 22] on icon "button" at bounding box center [116, 21] width 2 height 1
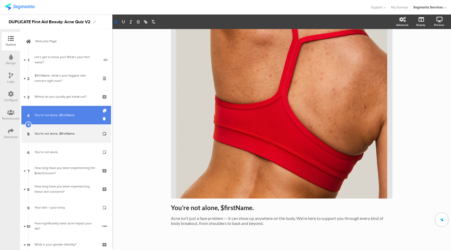
click at [67, 112] on link "4 You’re not alone, $firstName." at bounding box center [66, 115] width 90 height 18
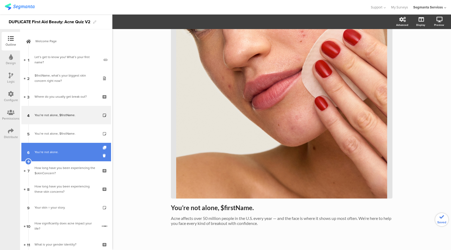
click at [61, 149] on link "6 You’re not alone." at bounding box center [66, 152] width 90 height 18
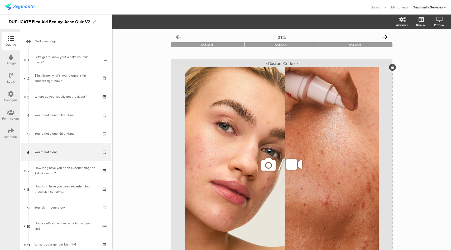
scroll to position [71, 0]
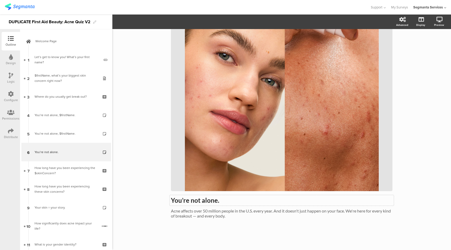
click at [217, 202] on div "You’re not alone. You’re not alone. Acne affects over 50 million people in the …" at bounding box center [282, 102] width 222 height 244
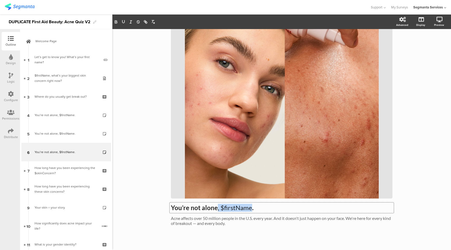
drag, startPoint x: 251, startPoint y: 208, endPoint x: 217, endPoint y: 209, distance: 33.8
click at [217, 209] on p "You’re not alone , $firstName ." at bounding box center [282, 208] width 222 height 8
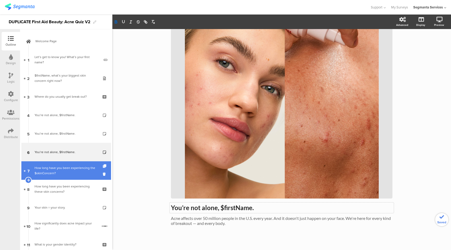
click at [63, 170] on div "How long have you been experiencing the $skinConcern?" at bounding box center [66, 170] width 63 height 11
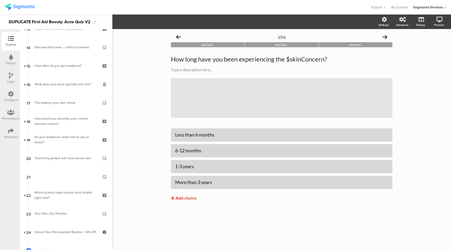
scroll to position [252, 0]
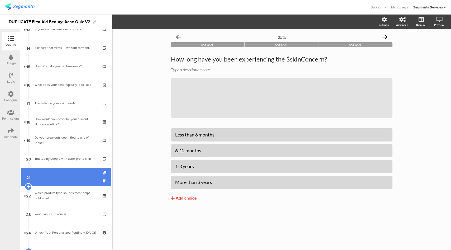
click at [27, 187] on icon at bounding box center [28, 186] width 3 height 5
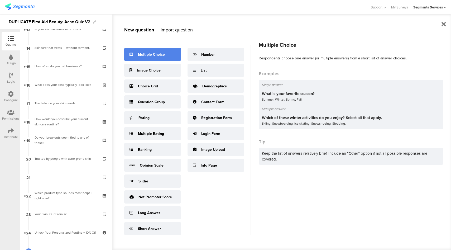
click at [160, 50] on div "Multiple Choice" at bounding box center [152, 54] width 57 height 13
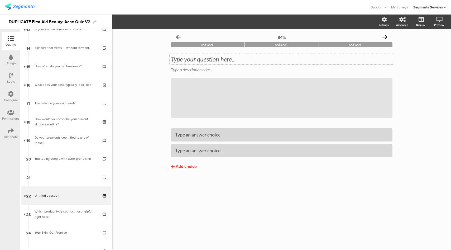
click at [209, 63] on div "Type your question here..." at bounding box center [282, 59] width 224 height 11
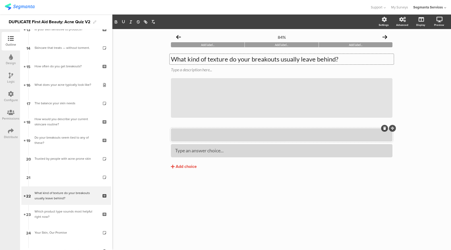
click at [222, 130] on div at bounding box center [281, 134] width 213 height 9
click at [190, 168] on div "Add choice" at bounding box center [186, 167] width 21 height 6
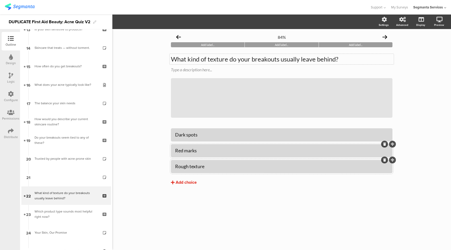
click at [181, 184] on div "Add choice" at bounding box center [186, 183] width 21 height 6
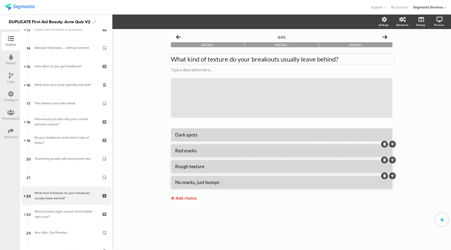
click at [146, 141] on div "84% Add label... Add label... Add label... What kind of texture do your breakou…" at bounding box center [281, 139] width 339 height 221
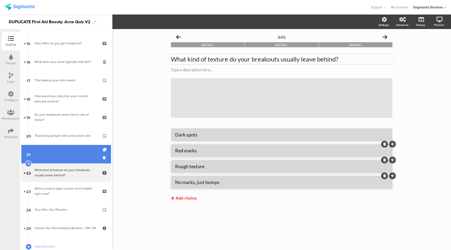
scroll to position [276, 0]
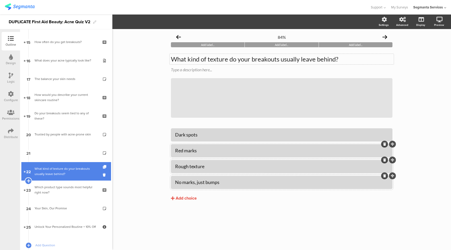
click at [30, 182] on icon at bounding box center [28, 180] width 3 height 5
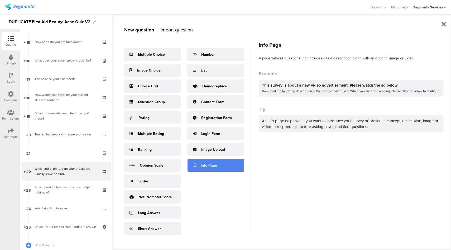
click at [210, 168] on div "Info Page" at bounding box center [209, 166] width 16 height 6
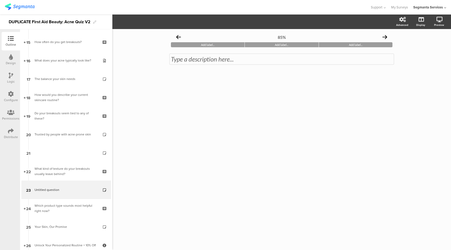
click at [204, 62] on div "Type a description here..." at bounding box center [282, 59] width 224 height 11
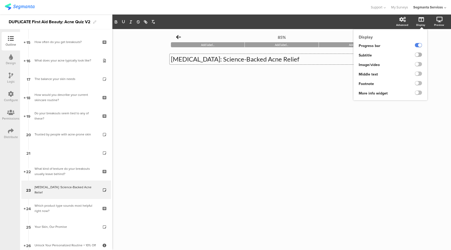
click at [418, 56] on label at bounding box center [418, 55] width 7 height 4
click at [0, 0] on input "checkbox" at bounding box center [0, 0] width 0 height 0
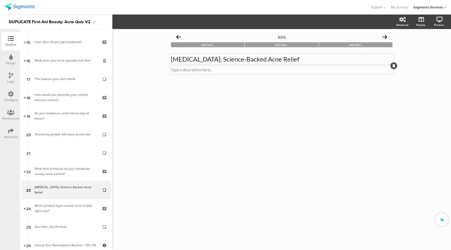
click at [179, 69] on div "Type a description here..." at bounding box center [282, 70] width 224 height 8
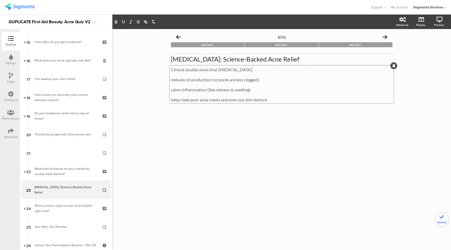
click at [170, 81] on div "Clinical studies show that [MEDICAL_DATA]: reduces oil production (so pores are…" at bounding box center [282, 85] width 224 height 38
click at [172, 80] on p "reduces oil production (so pores are less clogged)" at bounding box center [282, 79] width 222 height 5
click at [171, 89] on p "calms inflammation (like redness & swelling)" at bounding box center [282, 89] width 222 height 5
click at [275, 92] on p "- helps fade post-acne marks and even out skin texture" at bounding box center [282, 89] width 222 height 5
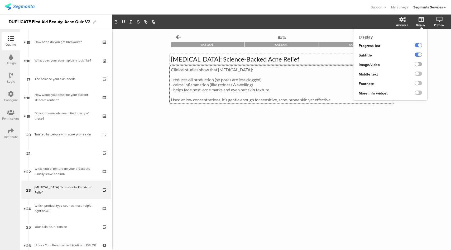
click at [417, 64] on label at bounding box center [418, 64] width 7 height 4
click at [0, 0] on input "checkbox" at bounding box center [0, 0] width 0 height 0
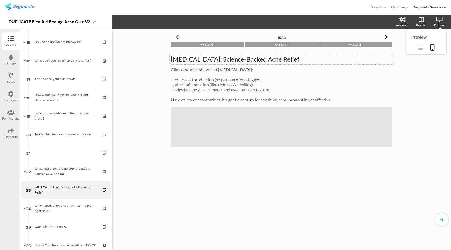
click at [418, 49] on icon at bounding box center [421, 47] width 6 height 5
click at [269, 127] on icon at bounding box center [269, 127] width 18 height 18
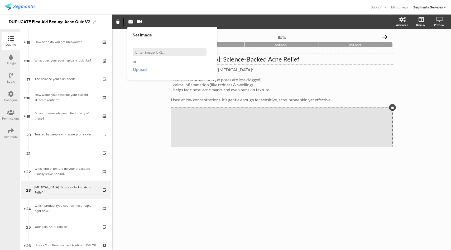
click at [140, 71] on span "Upload" at bounding box center [140, 70] width 14 height 6
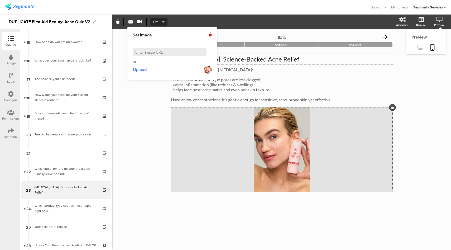
click at [420, 49] on icon at bounding box center [421, 47] width 6 height 5
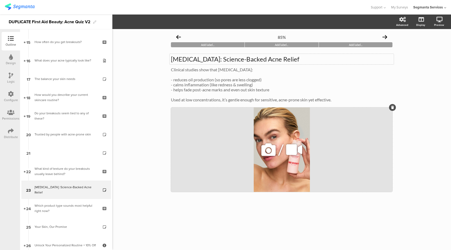
click at [233, 133] on div "/" at bounding box center [282, 149] width 222 height 84
click at [158, 23] on span "Fit" at bounding box center [158, 22] width 10 height 6
click at [157, 49] on div "Fill" at bounding box center [159, 47] width 26 height 13
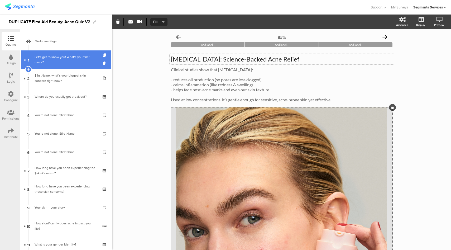
click at [59, 58] on div "Let’s get to know you! What’s your first name?" at bounding box center [67, 59] width 65 height 11
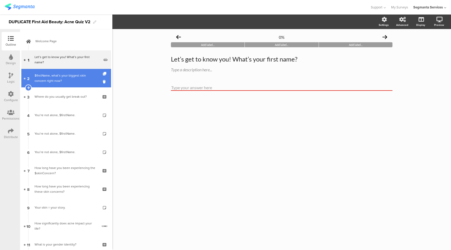
click at [59, 80] on div "$firstName, what’s your biggest skin concern right now?" at bounding box center [66, 78] width 63 height 11
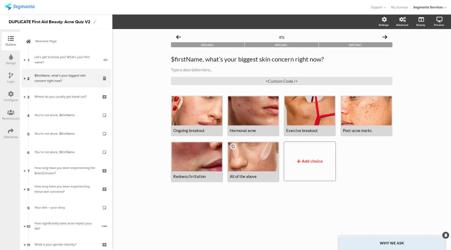
click at [382, 239] on div "WHY WE ASK" at bounding box center [392, 243] width 106 height 14
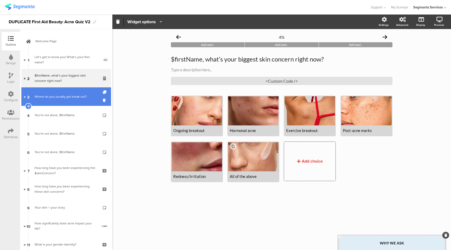
click at [54, 97] on div "Where do you usually get break out?" at bounding box center [66, 96] width 63 height 5
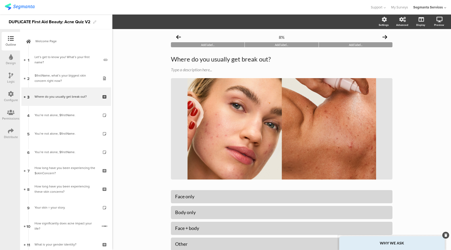
click at [381, 245] on div "WHY WE ASK" at bounding box center [392, 243] width 106 height 14
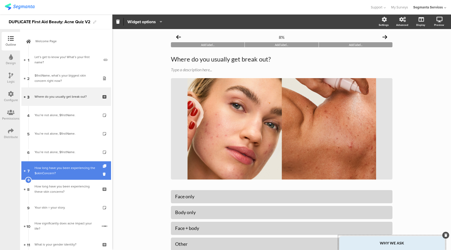
click at [55, 168] on div "How long have you been experiencing the $skinConcern?" at bounding box center [66, 170] width 63 height 11
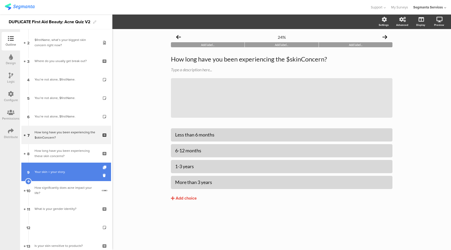
scroll to position [36, 0]
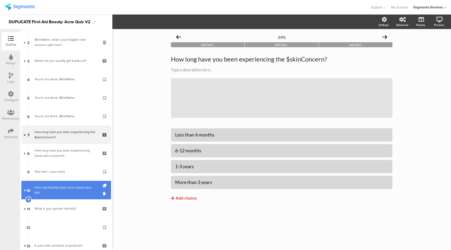
click at [53, 187] on div "How significantly does acne impact your life?" at bounding box center [66, 190] width 63 height 11
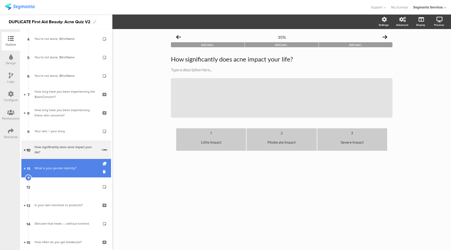
scroll to position [77, 0]
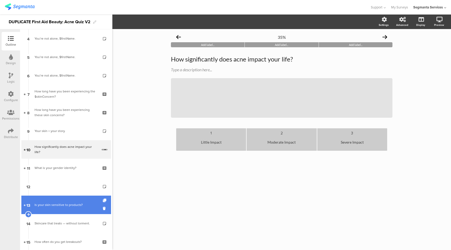
click at [52, 209] on link "13 Is your skin sensitive to products?" at bounding box center [66, 205] width 90 height 18
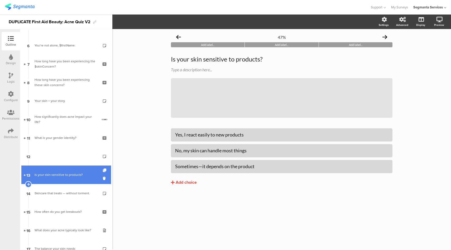
scroll to position [107, 0]
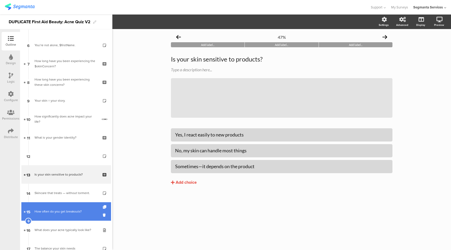
click at [50, 212] on div "How often do you get breakouts?" at bounding box center [66, 211] width 63 height 5
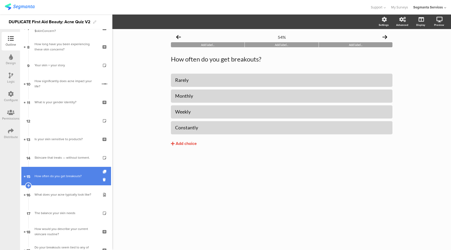
scroll to position [144, 0]
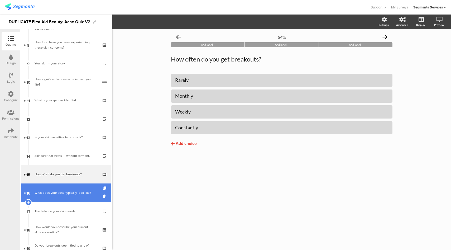
click at [60, 191] on div "What does your acne typically look like?" at bounding box center [66, 192] width 63 height 5
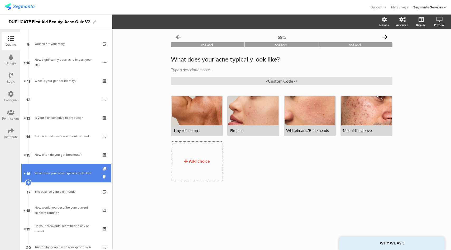
scroll to position [168, 0]
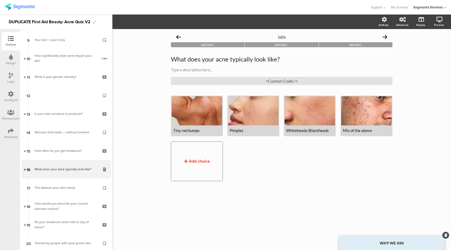
click at [385, 239] on div "WHY WE ASK" at bounding box center [392, 243] width 106 height 14
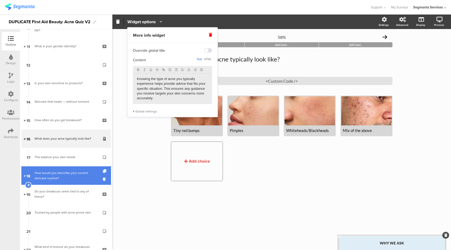
scroll to position [207, 0]
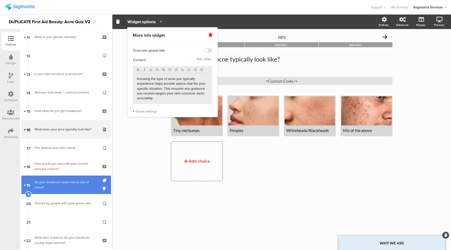
click at [70, 180] on link "19 Do your breakouts seem tied to any of these?" at bounding box center [66, 185] width 90 height 18
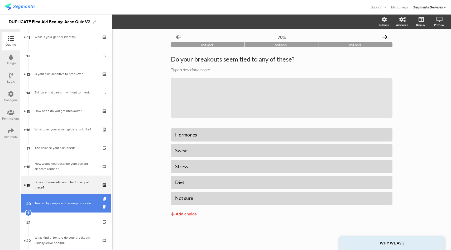
click at [64, 198] on link "20 Trusted by people with acne-prone skin" at bounding box center [66, 203] width 90 height 18
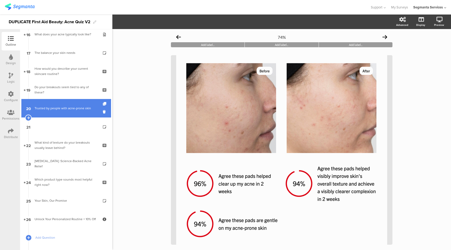
scroll to position [389, 0]
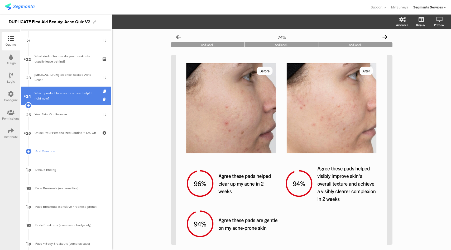
click at [75, 97] on div "Which product type sounds most helpful right now?" at bounding box center [66, 96] width 63 height 11
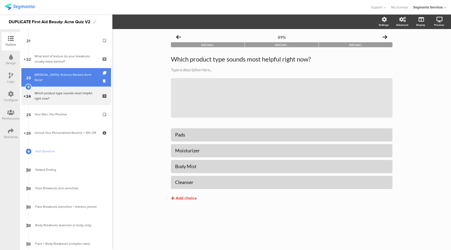
click at [77, 75] on div "[MEDICAL_DATA]: Science-Backed Acne Relief" at bounding box center [66, 77] width 63 height 11
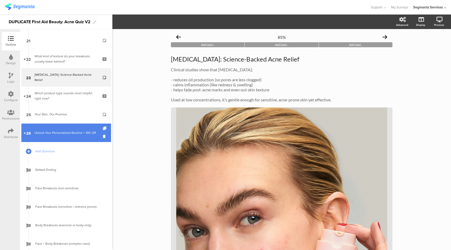
click at [51, 130] on div "Unlock Your Personalized Routine + 10% Off" at bounding box center [66, 132] width 63 height 5
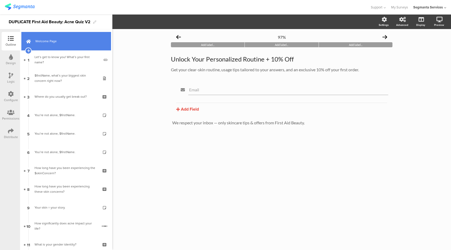
click at [57, 38] on link "Welcome Page" at bounding box center [66, 41] width 90 height 18
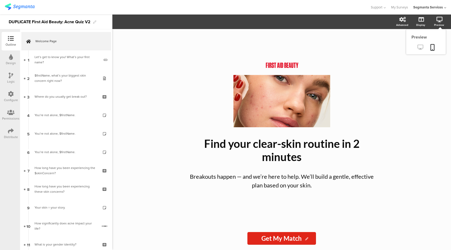
click at [418, 46] on icon at bounding box center [421, 47] width 6 height 5
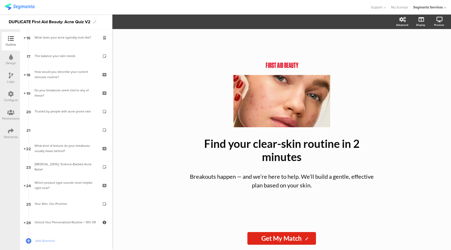
scroll to position [441, 0]
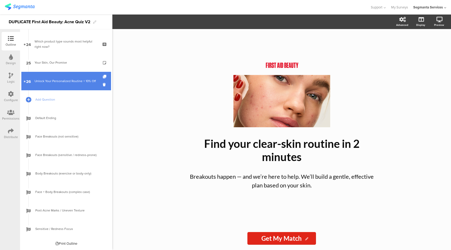
click at [62, 77] on link "26 Unlock Your Personalized Routine + 10% Off" at bounding box center [66, 81] width 90 height 18
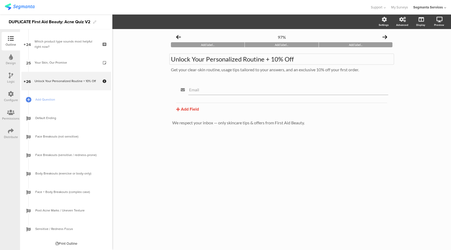
click at [266, 61] on div "Unlock Your Personalized Routine + 10% Off Unlock Your Personalized Routine + 1…" at bounding box center [282, 59] width 224 height 11
click at [12, 43] on div "Outline" at bounding box center [11, 44] width 11 height 5
